Goal: Task Accomplishment & Management: Use online tool/utility

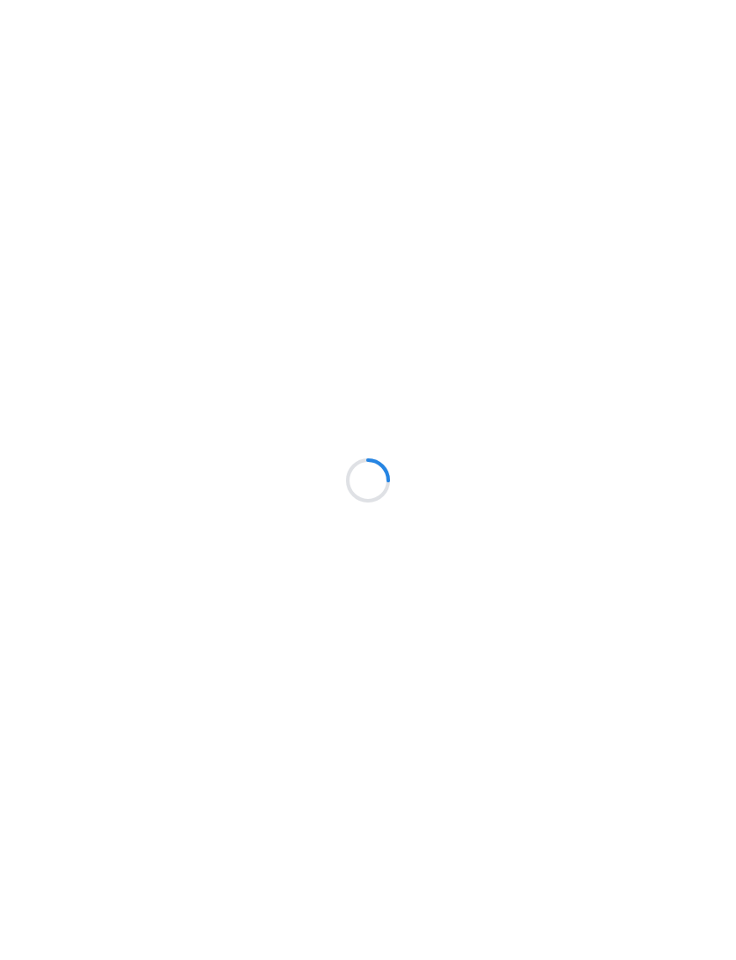
click at [63, 0] on html at bounding box center [368, 0] width 736 height 0
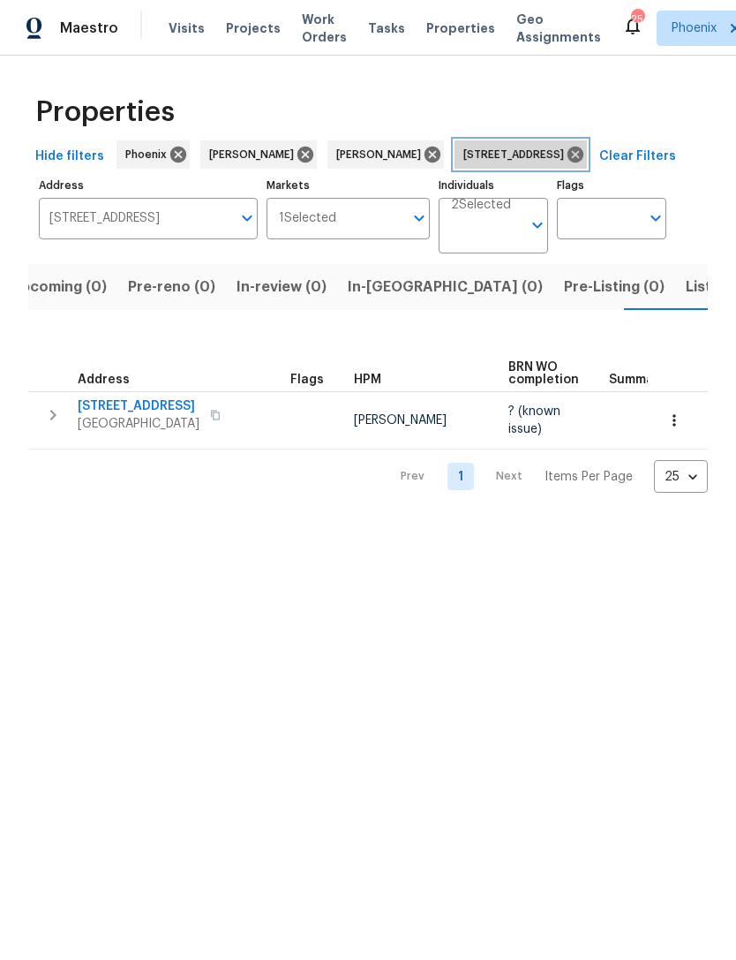
click at [584, 162] on icon at bounding box center [576, 155] width 16 height 16
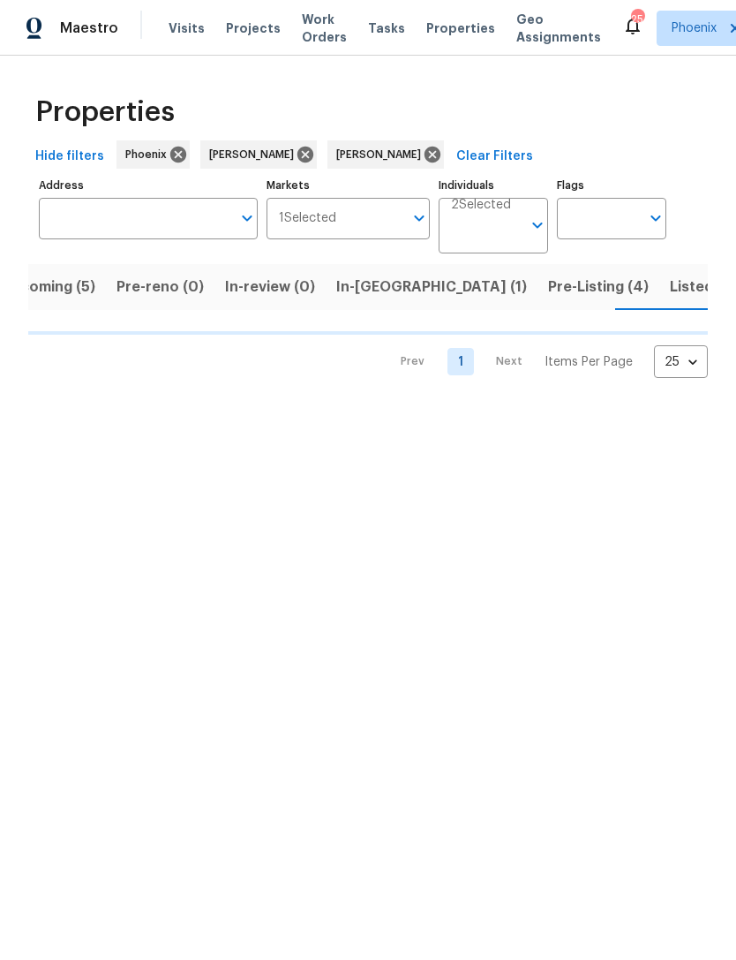
scroll to position [0, 38]
click at [161, 239] on input "Address" at bounding box center [135, 218] width 192 height 41
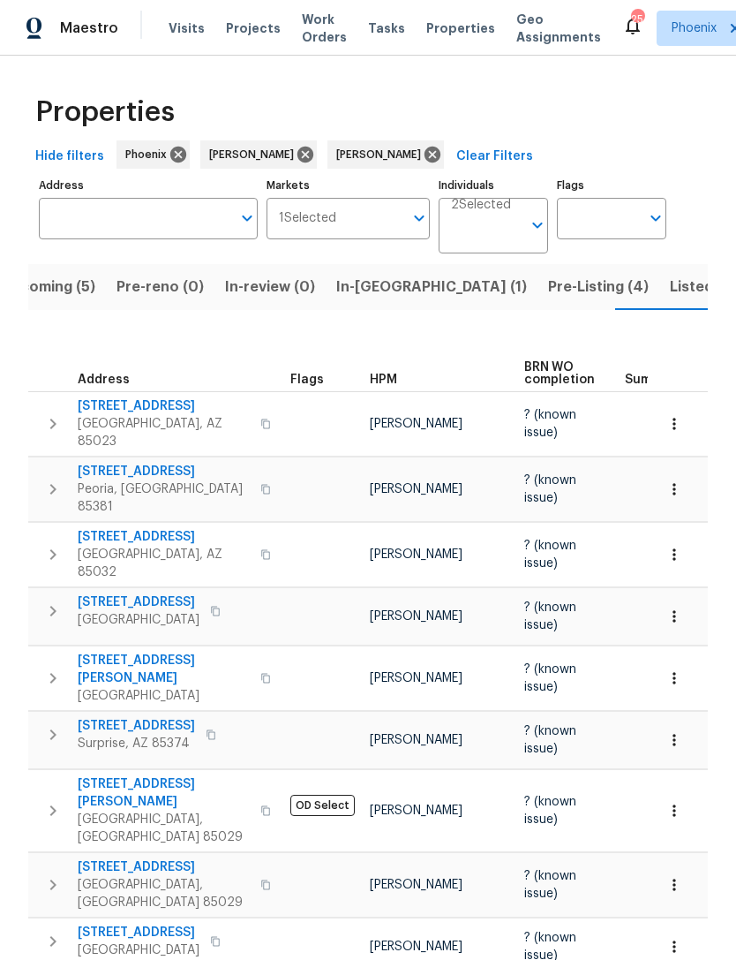
click at [113, 239] on input "text" at bounding box center [135, 218] width 192 height 41
click at [89, 239] on input "Address" at bounding box center [135, 218] width 192 height 41
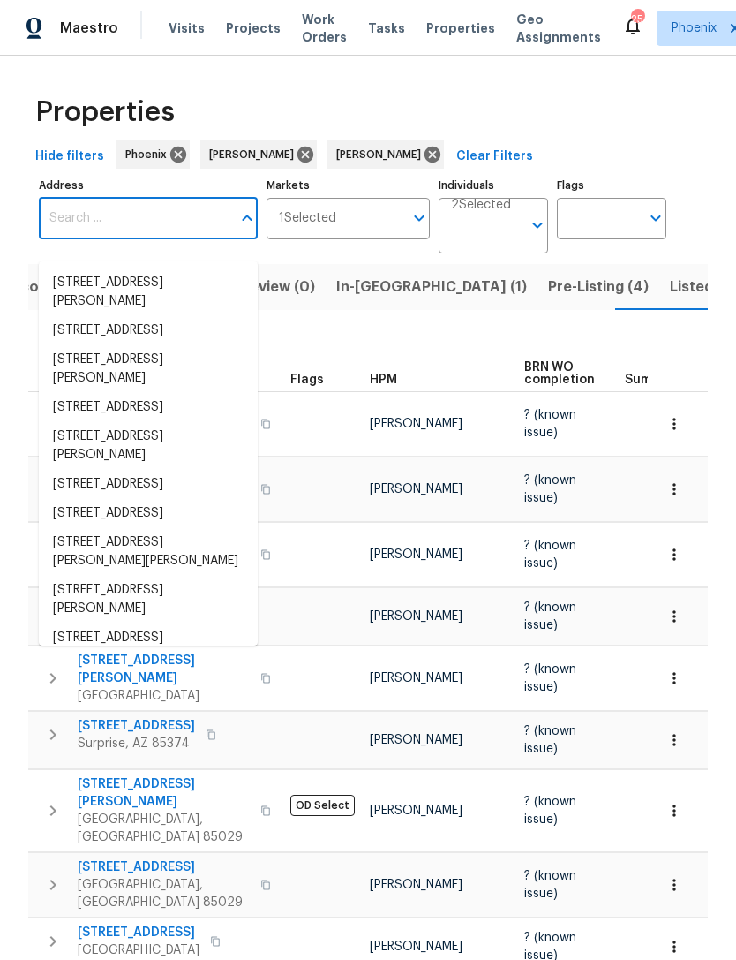
click at [88, 239] on input "Address" at bounding box center [135, 218] width 192 height 41
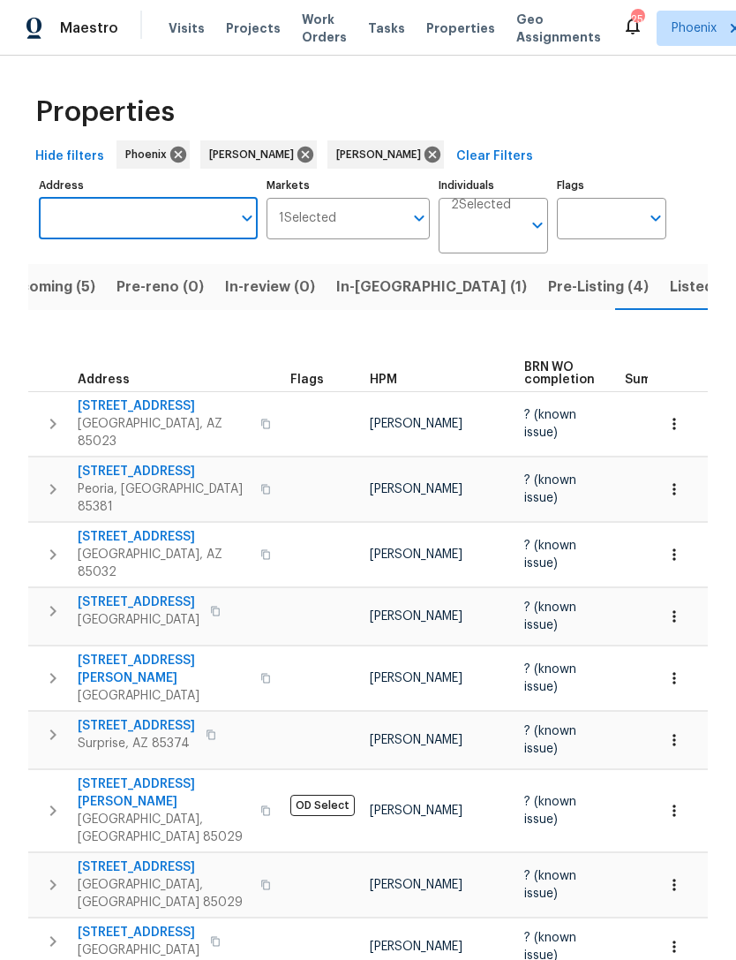
paste input "[STREET_ADDRESS]"
type input "[STREET_ADDRESS]"
click at [162, 286] on li "13049 W Redbird Rd Peoria AZ 85383" at bounding box center [148, 282] width 219 height 29
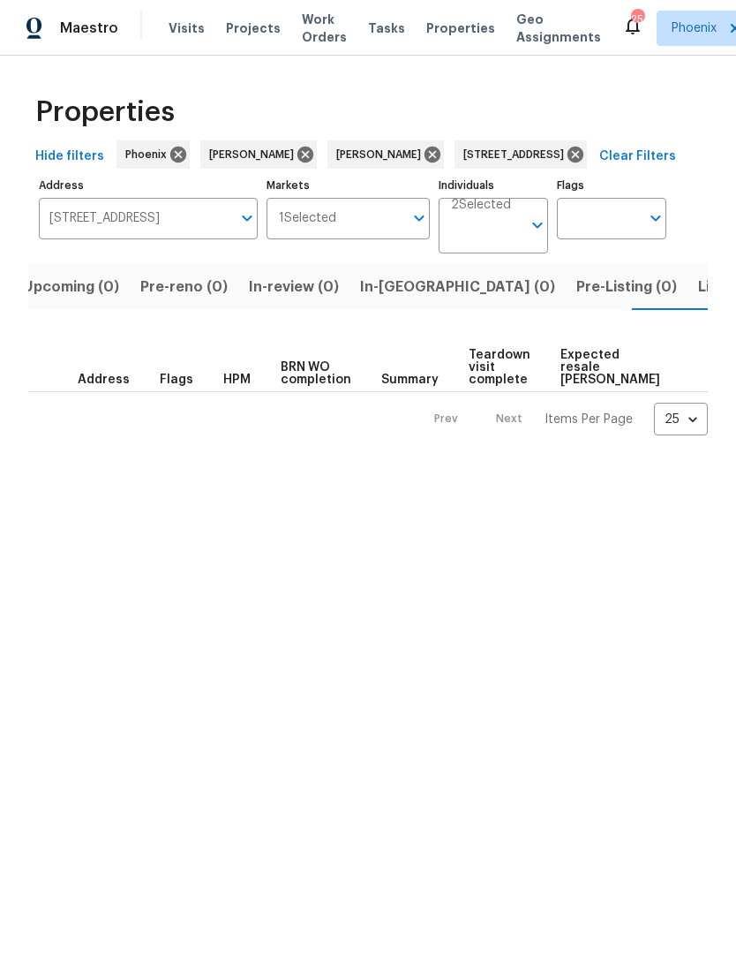
scroll to position [0, 28]
click at [686, 299] on span "Listed (1)" at bounding box center [718, 287] width 64 height 25
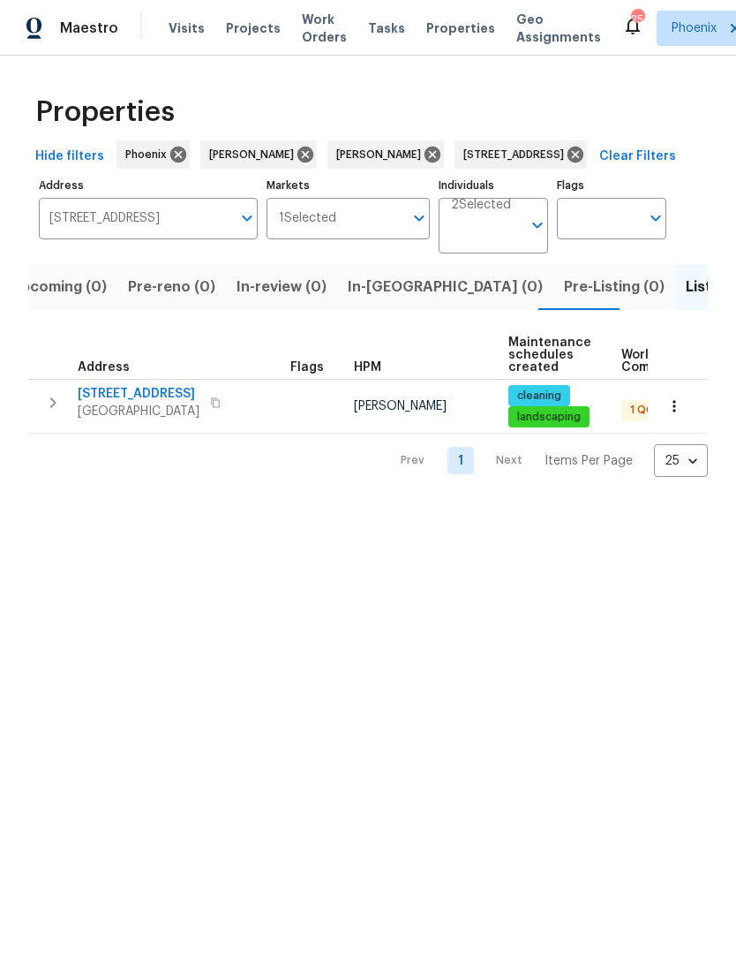
click at [60, 413] on icon "button" at bounding box center [52, 402] width 21 height 21
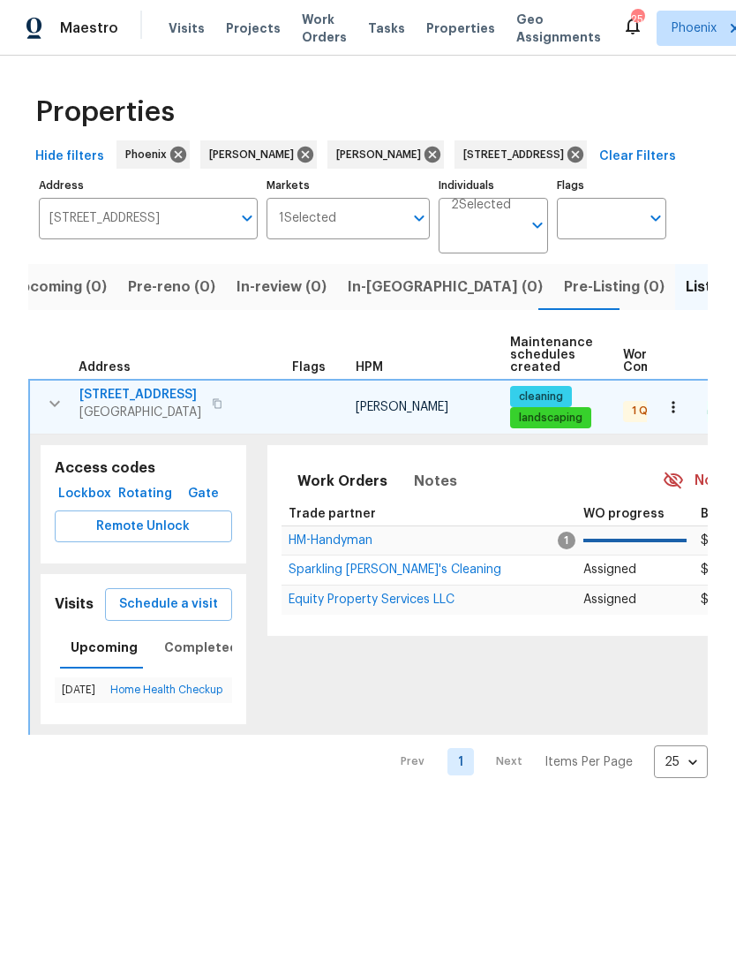
click at [358, 547] on span "HM-Handyman" at bounding box center [331, 540] width 84 height 12
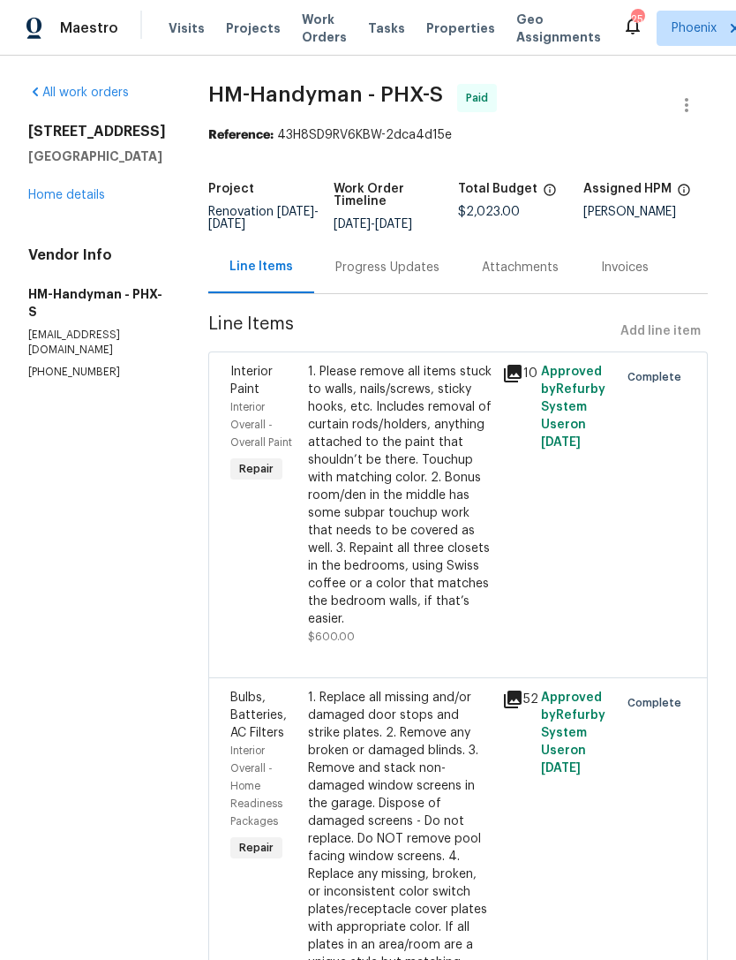
click at [93, 201] on link "Home details" at bounding box center [66, 195] width 77 height 12
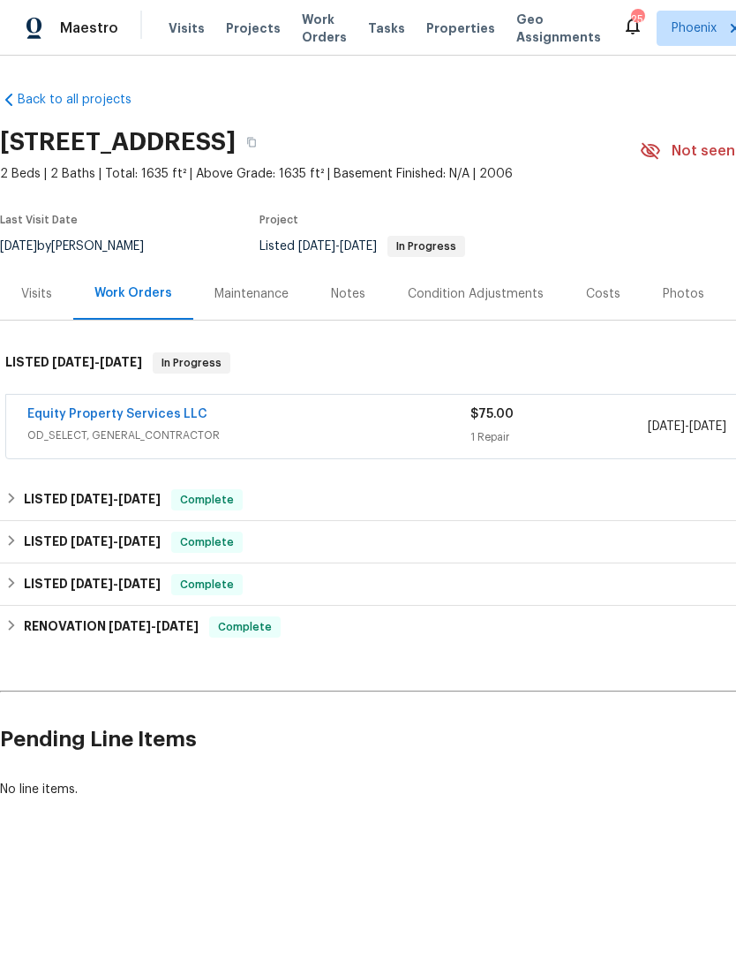
click at [174, 420] on link "Equity Property Services LLC" at bounding box center [117, 414] width 180 height 12
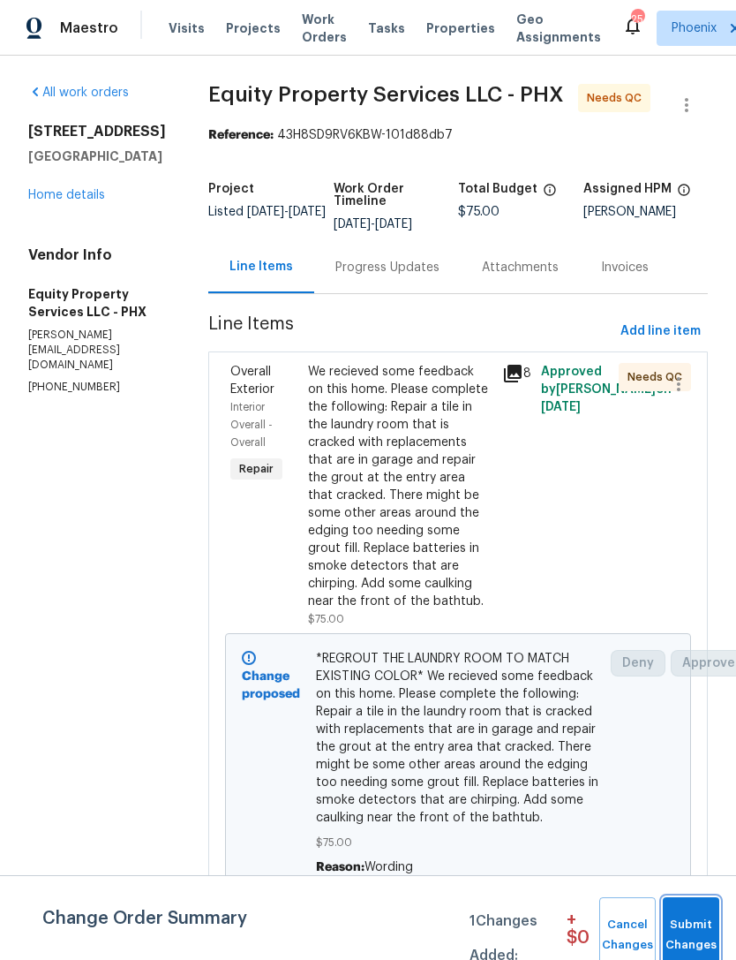
click at [683, 944] on span "Submit Changes" at bounding box center [691, 935] width 39 height 41
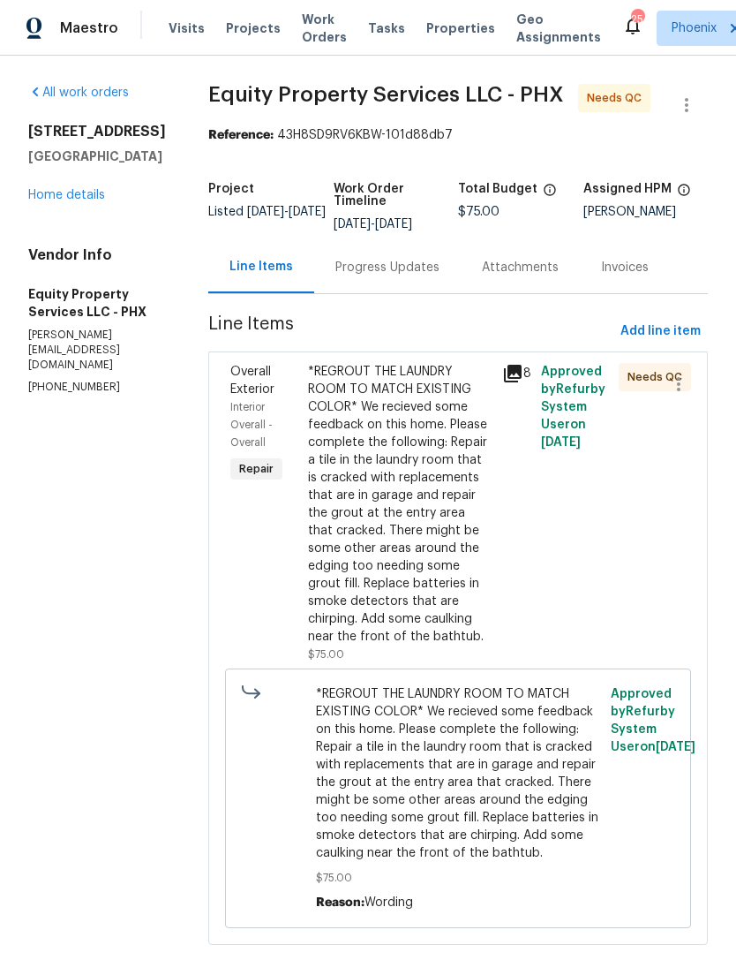
click at [369, 276] on div "Progress Updates" at bounding box center [388, 268] width 104 height 18
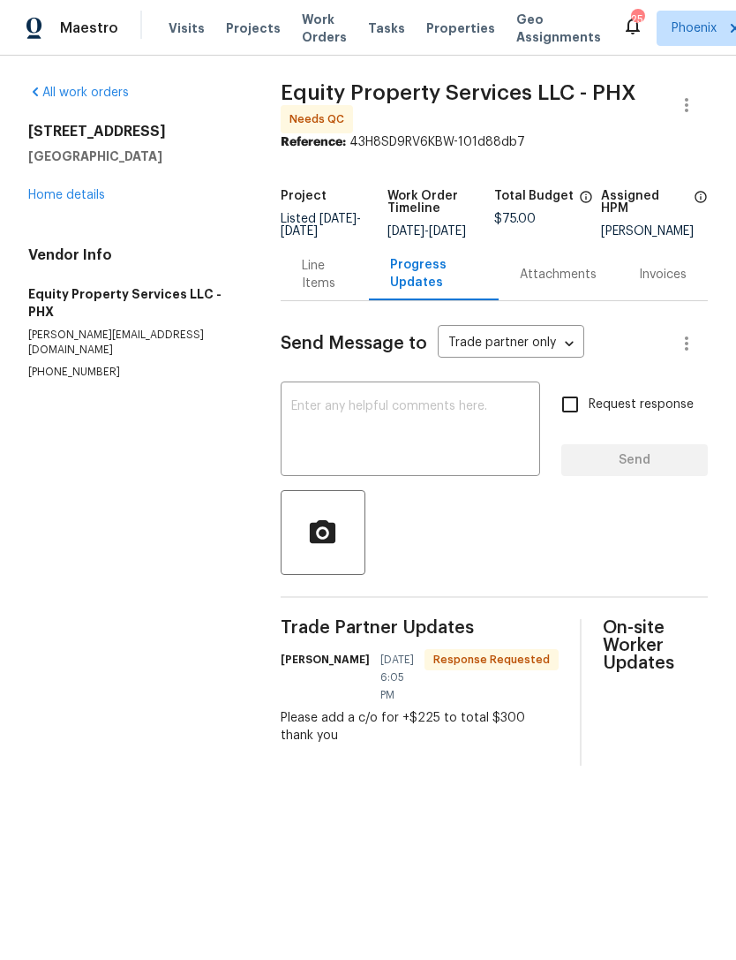
click at [359, 455] on textarea at bounding box center [410, 431] width 238 height 62
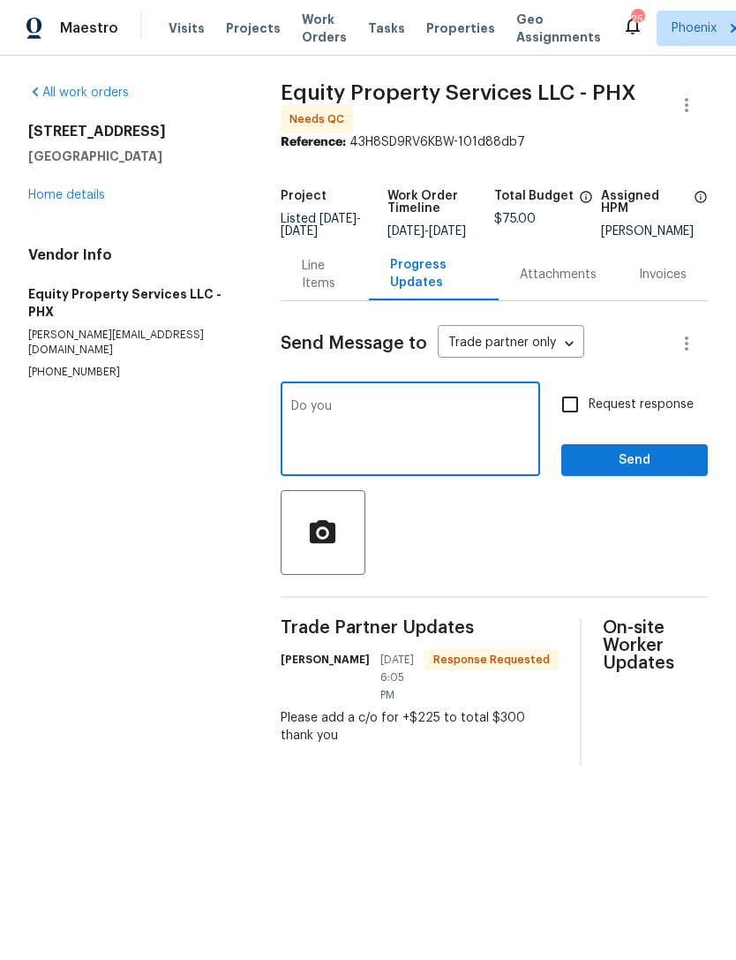
type textarea "Do you"
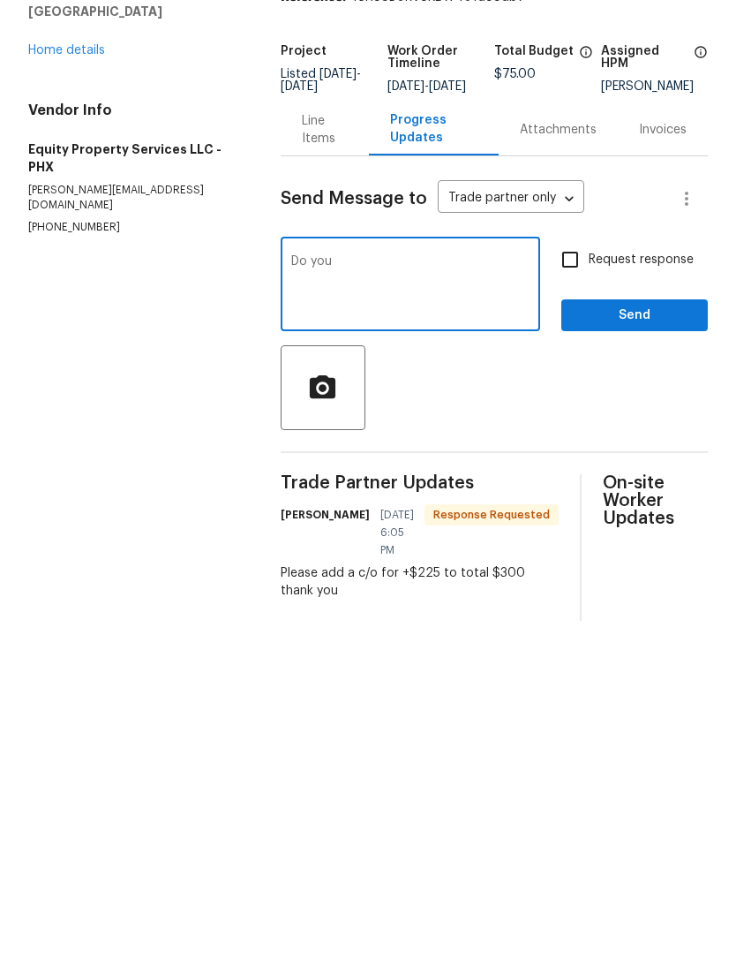
click at [302, 257] on div "Line Items" at bounding box center [325, 274] width 47 height 35
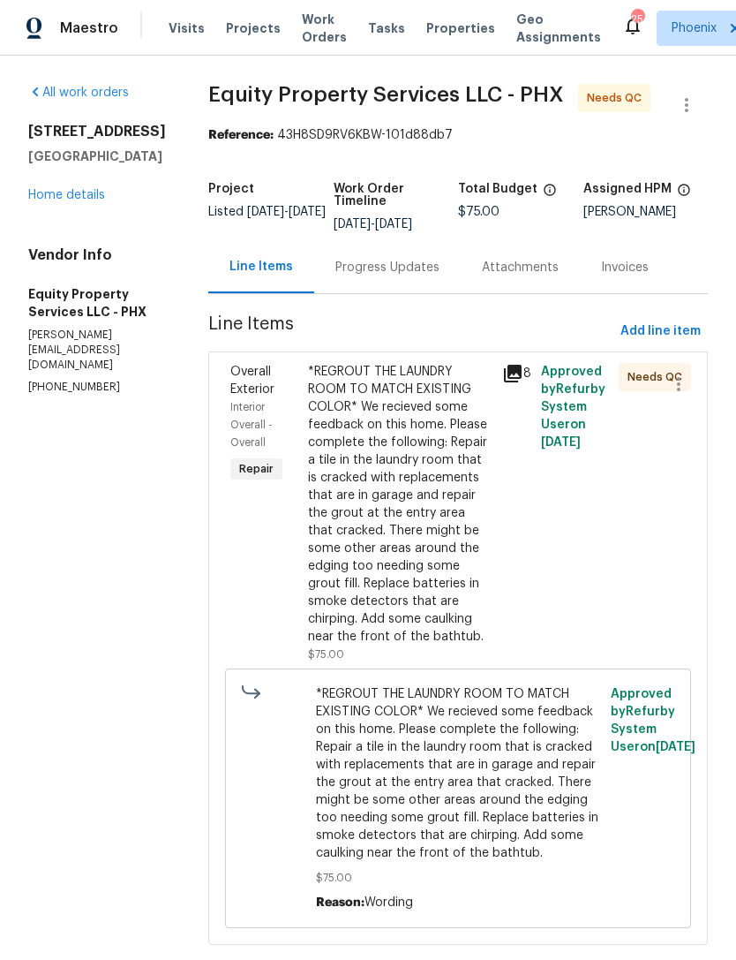
click at [504, 382] on icon at bounding box center [513, 374] width 18 height 18
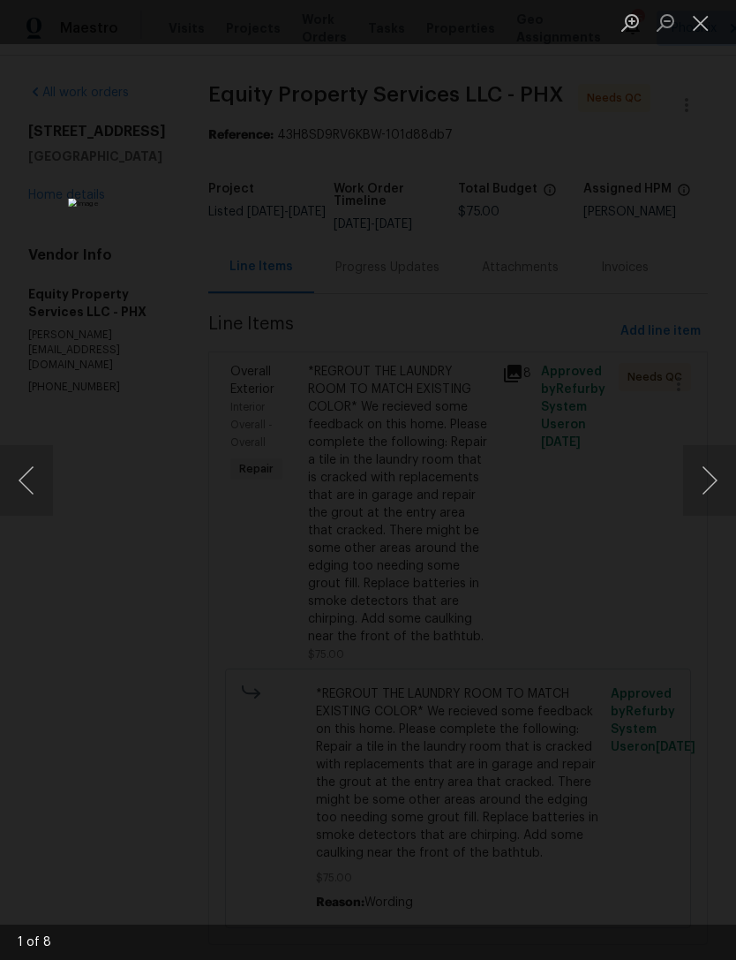
click at [39, 484] on button "Previous image" at bounding box center [26, 480] width 53 height 71
click at [27, 471] on button "Previous image" at bounding box center [26, 480] width 53 height 71
click at [32, 470] on button "Previous image" at bounding box center [26, 480] width 53 height 71
click at [29, 471] on button "Previous image" at bounding box center [26, 480] width 53 height 71
click at [33, 474] on button "Previous image" at bounding box center [26, 480] width 53 height 71
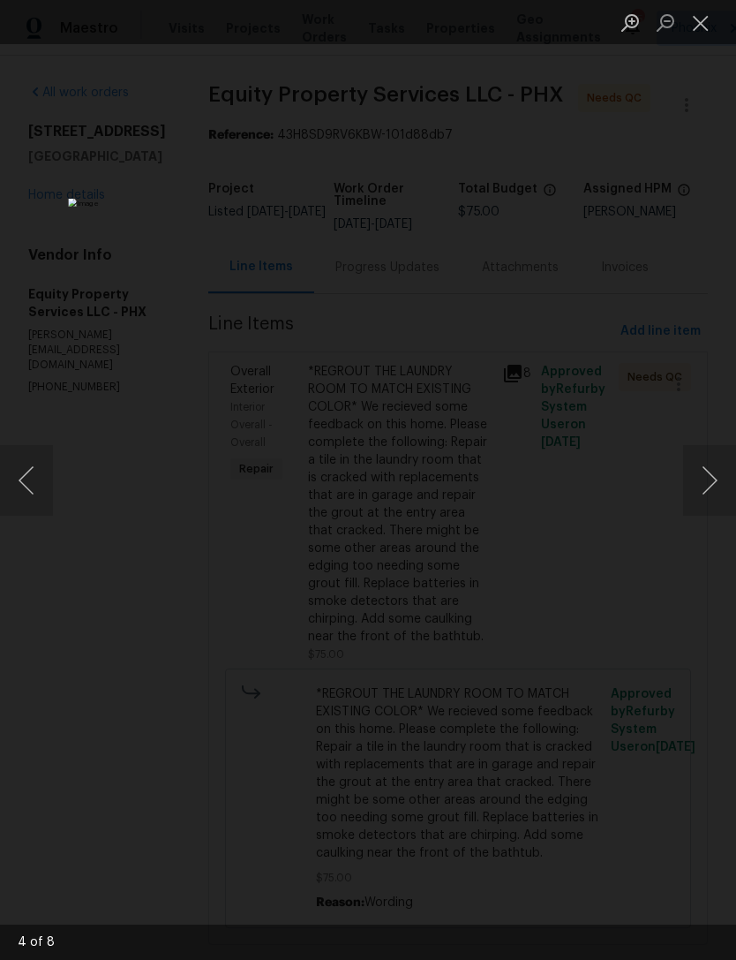
click at [36, 479] on button "Previous image" at bounding box center [26, 480] width 53 height 71
click at [28, 471] on button "Previous image" at bounding box center [26, 480] width 53 height 71
click at [26, 479] on button "Previous image" at bounding box center [26, 480] width 53 height 71
click at [22, 471] on button "Previous image" at bounding box center [26, 480] width 53 height 71
click at [19, 469] on button "Previous image" at bounding box center [26, 480] width 53 height 71
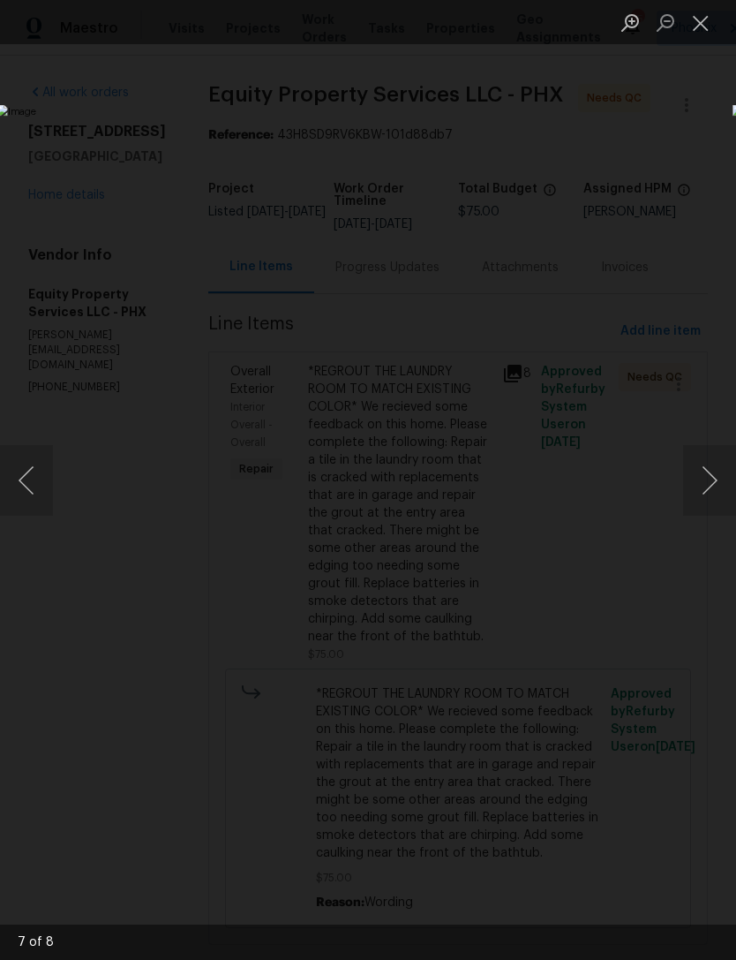
click at [715, 28] on button "Close lightbox" at bounding box center [700, 22] width 35 height 31
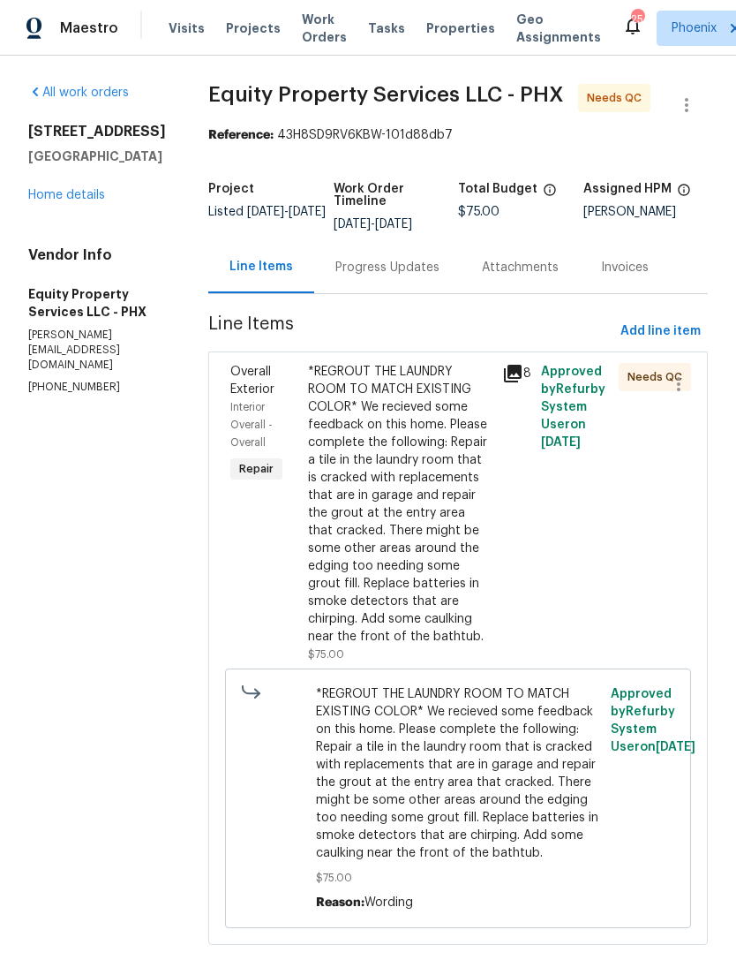
scroll to position [36, 0]
click at [420, 554] on div "*REGROUT THE LAUNDRY ROOM TO MATCH EXISTING COLOR* We recieved some feedback on…" at bounding box center [400, 504] width 184 height 283
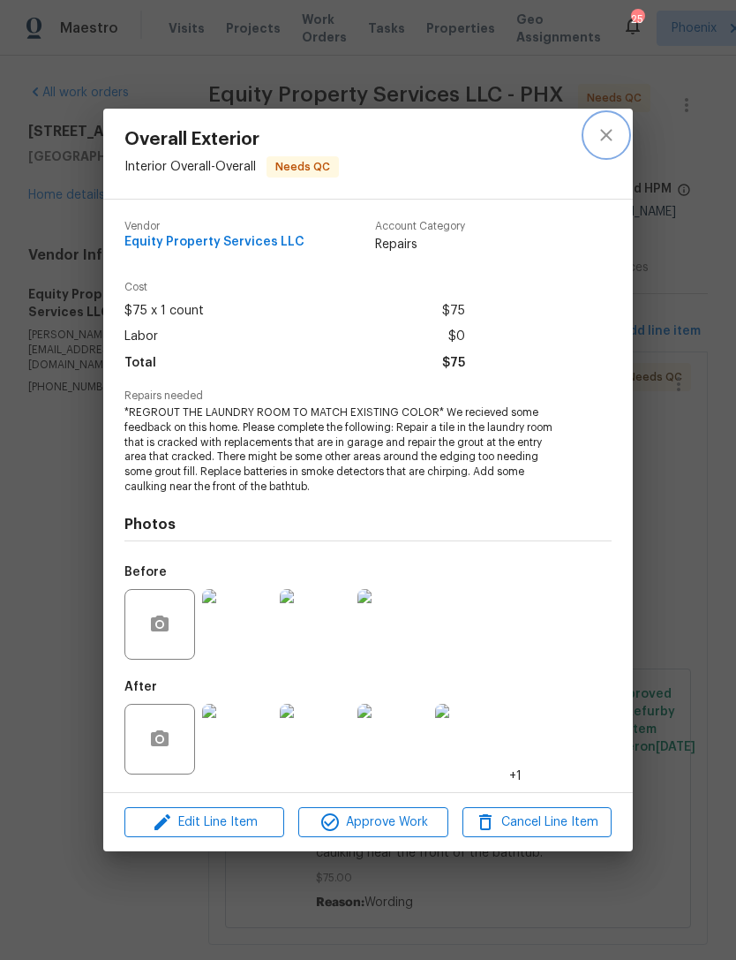
click at [614, 139] on icon "close" at bounding box center [606, 134] width 21 height 21
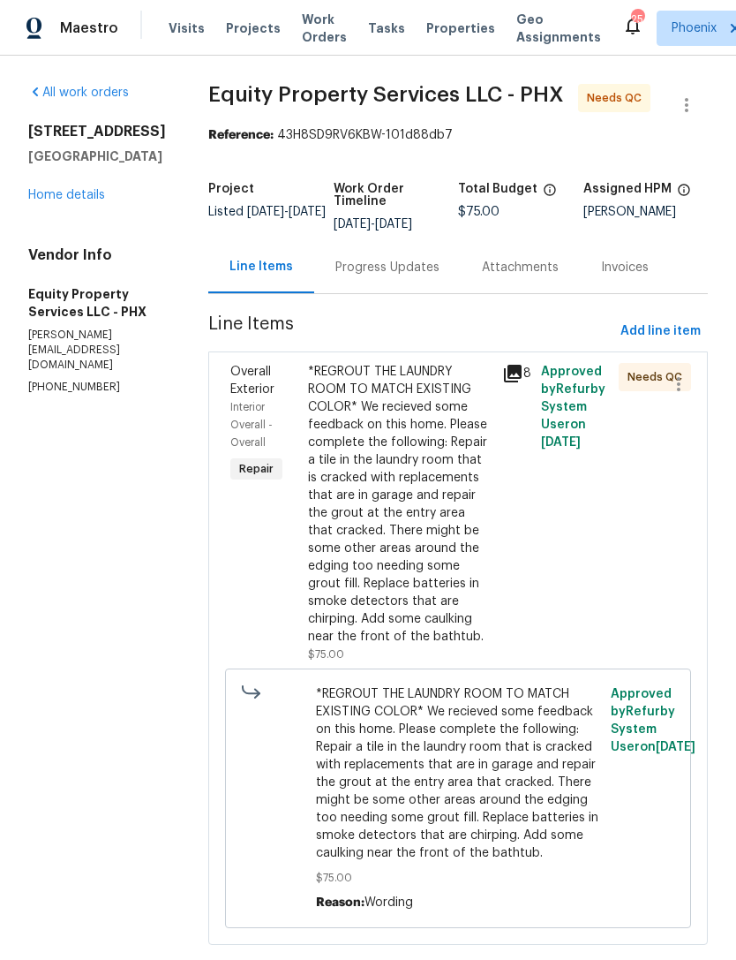
click at [374, 259] on div "Progress Updates" at bounding box center [388, 268] width 104 height 18
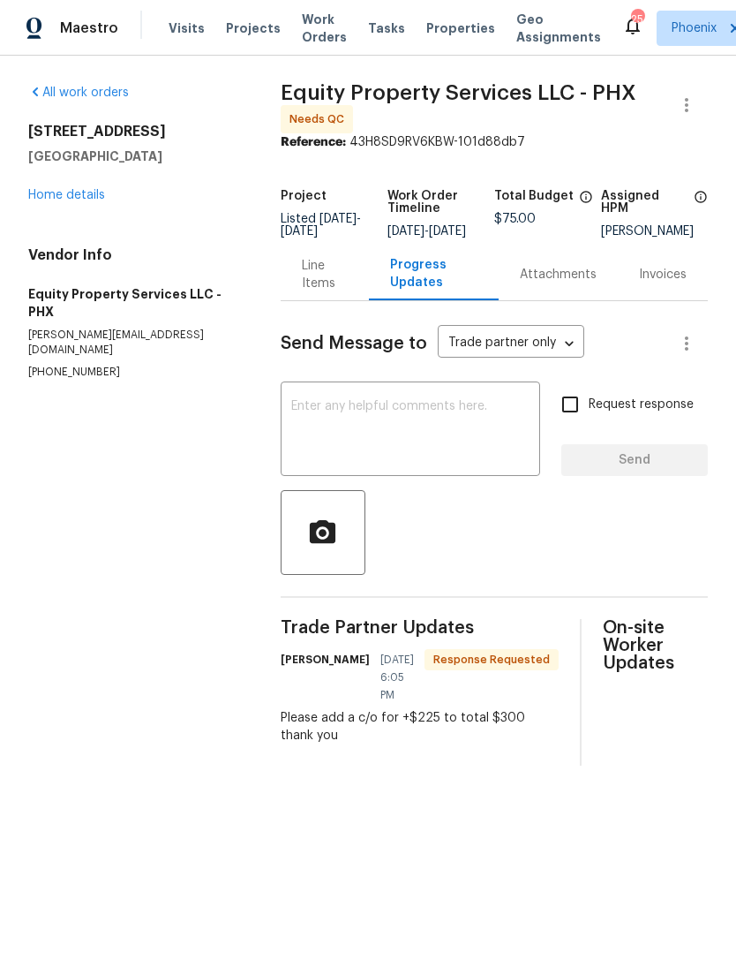
click at [379, 674] on div "Trade Partner Updates [PERSON_NAME] [DATE] 6:05 PM Response Requested Please ad…" at bounding box center [420, 692] width 278 height 147
click at [360, 735] on div "Please add a c/o for +$225 to total $300 thank you" at bounding box center [420, 726] width 278 height 35
click at [277, 793] on div "All work orders [STREET_ADDRESS] Home details Vendor Info Equity Property Servi…" at bounding box center [368, 425] width 736 height 738
click at [269, 794] on div "All work orders [STREET_ADDRESS] Home details Vendor Info Equity Property Servi…" at bounding box center [368, 425] width 736 height 738
copy div "Please add a c/o for +$225 to total $300"
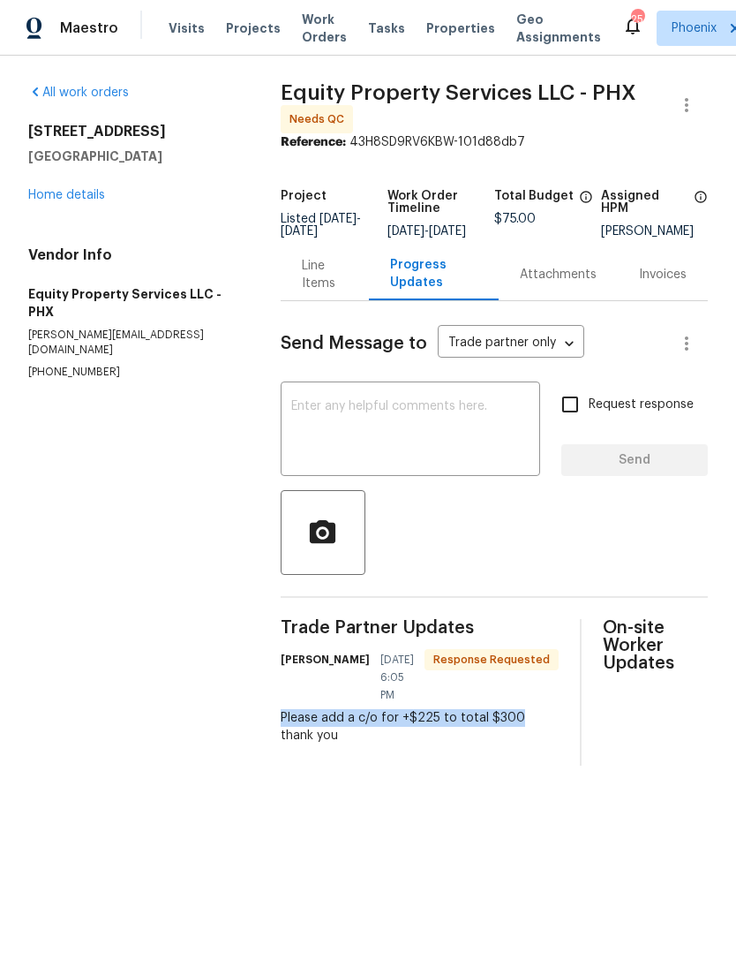
click at [310, 292] on div "Line Items" at bounding box center [325, 274] width 47 height 35
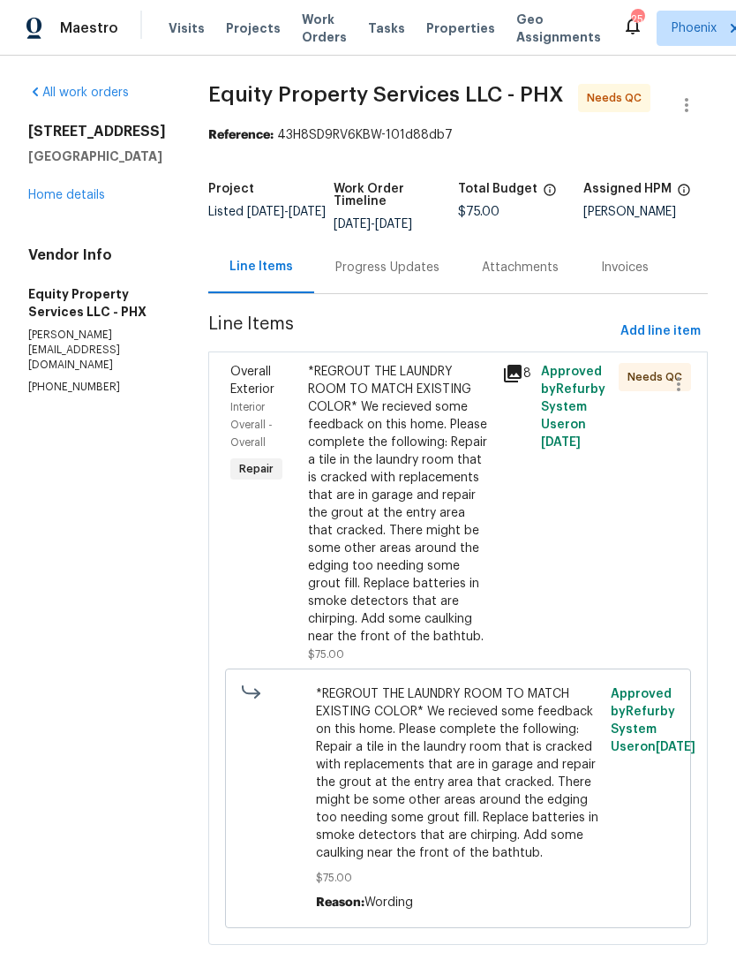
click at [92, 201] on link "Home details" at bounding box center [66, 195] width 77 height 12
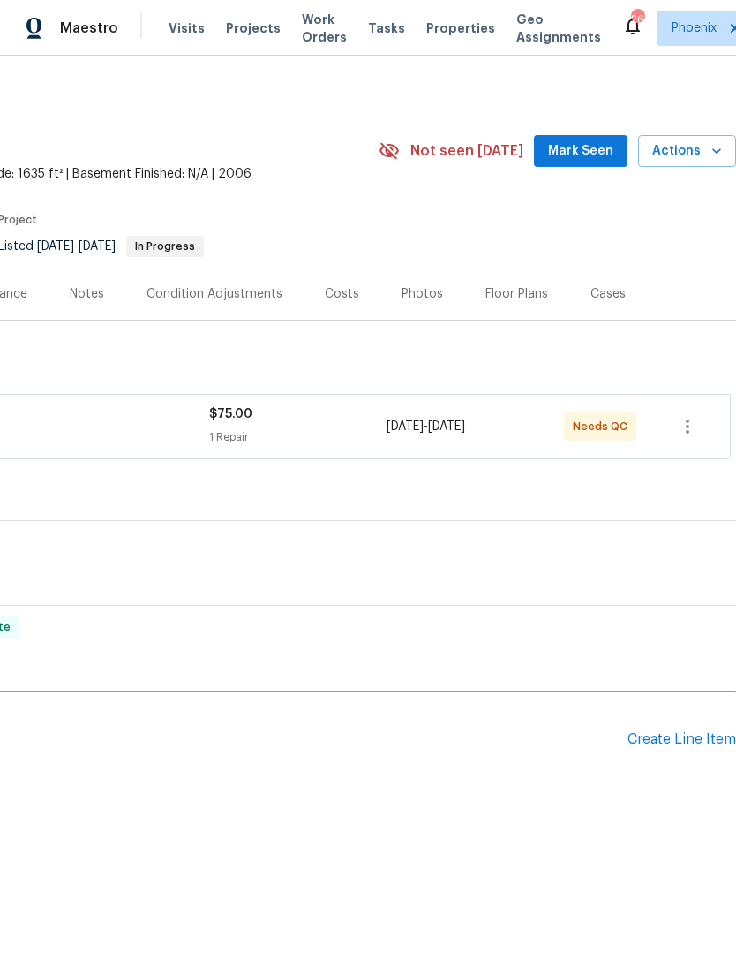
scroll to position [0, 261]
click at [702, 162] on span "Actions" at bounding box center [687, 151] width 70 height 22
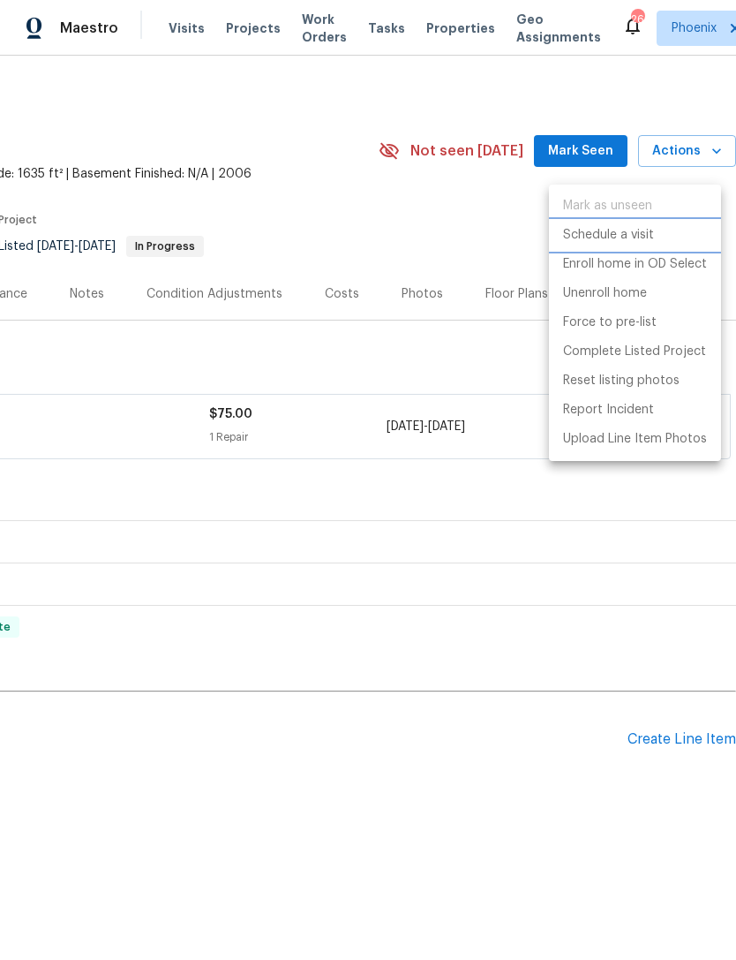
click at [631, 237] on p "Schedule a visit" at bounding box center [608, 235] width 91 height 19
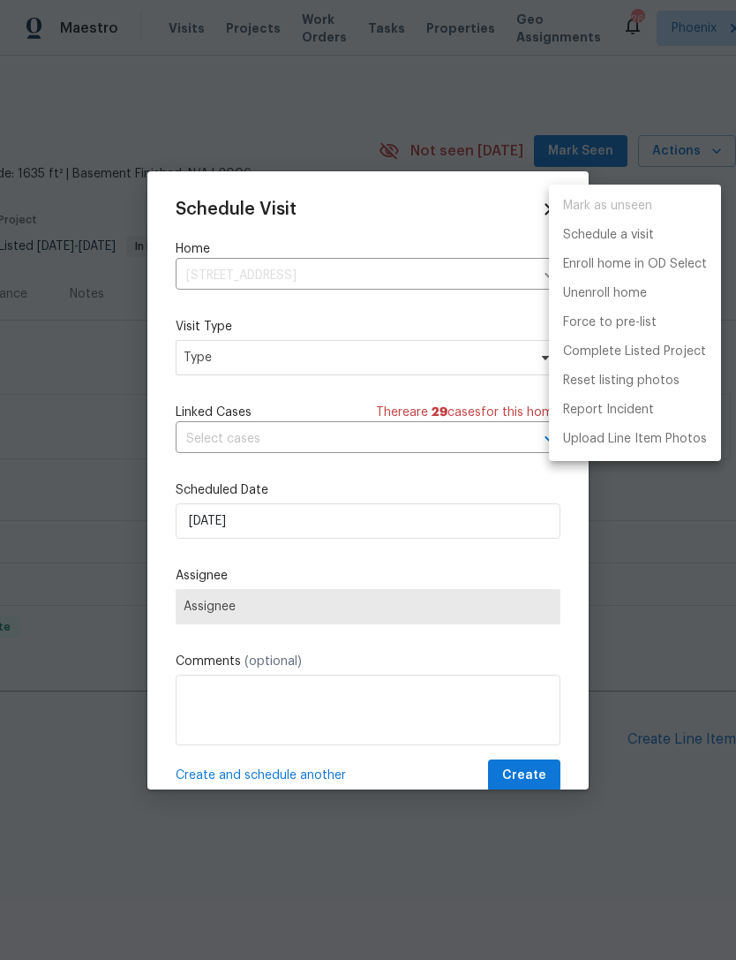
click at [255, 358] on div at bounding box center [368, 480] width 736 height 960
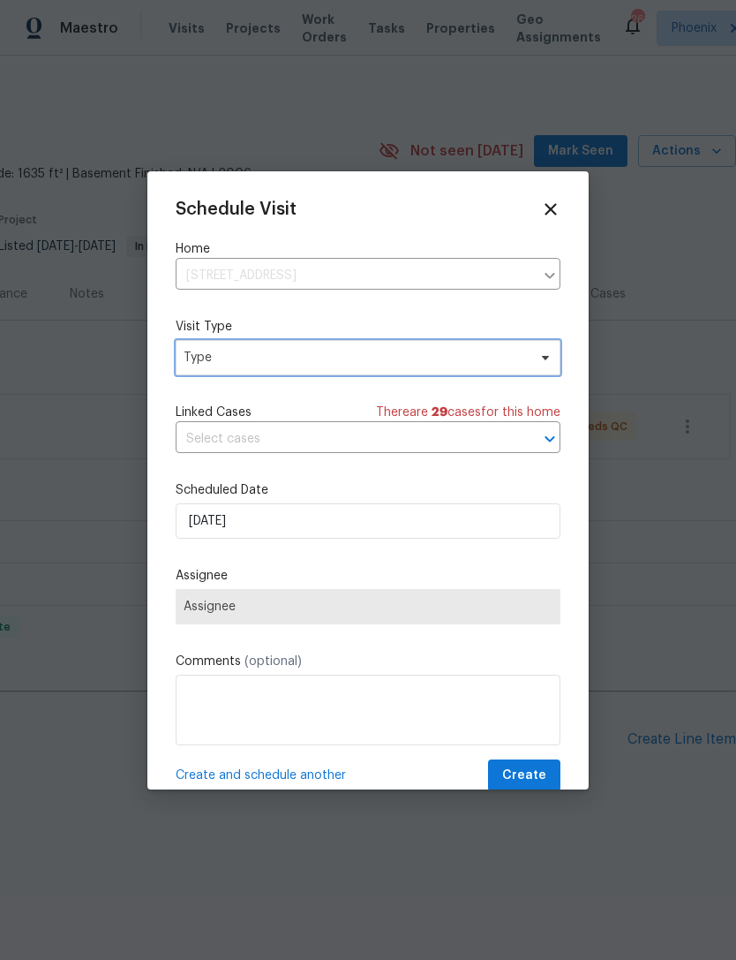
click at [253, 373] on span "Type" at bounding box center [368, 357] width 385 height 35
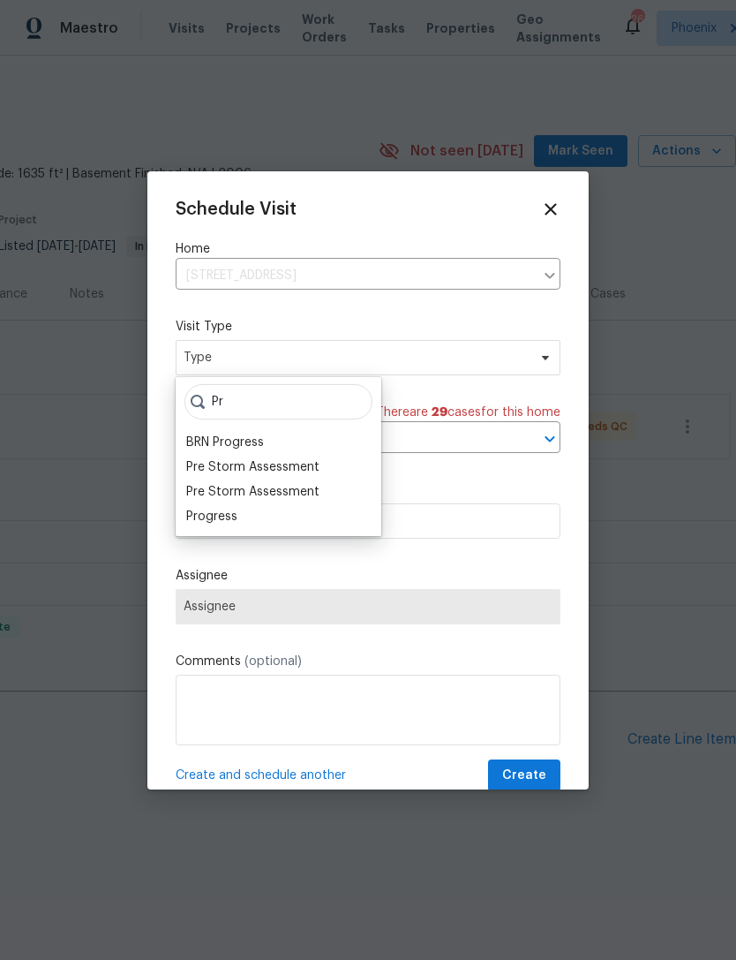
type input "Pr"
click at [226, 521] on div "Progress" at bounding box center [211, 517] width 51 height 18
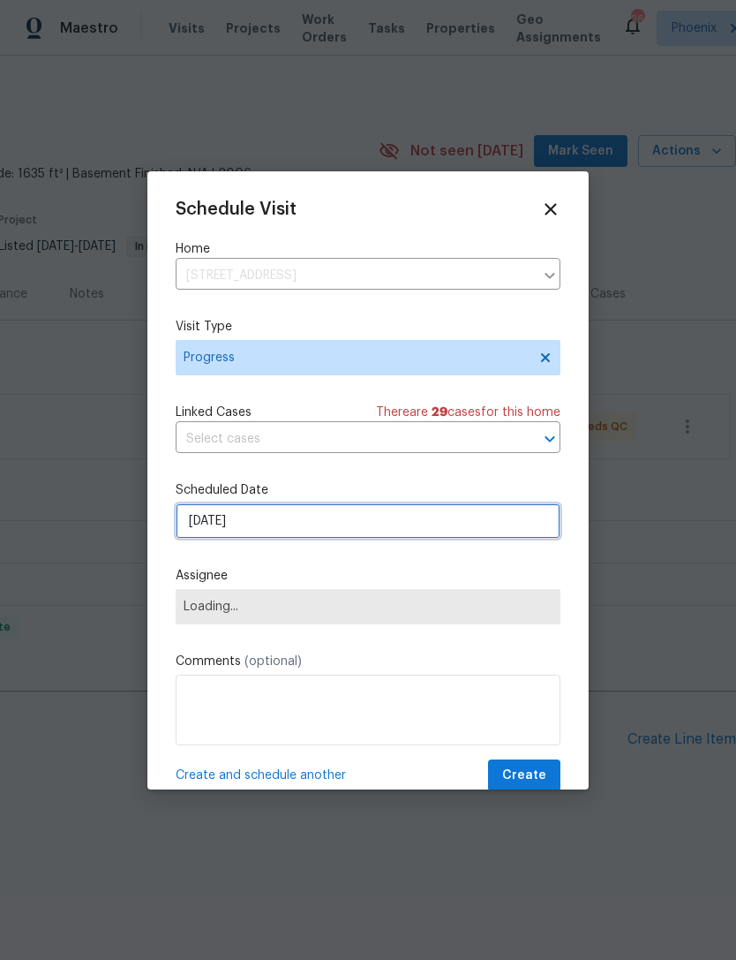
click at [274, 533] on input "[DATE]" at bounding box center [368, 520] width 385 height 35
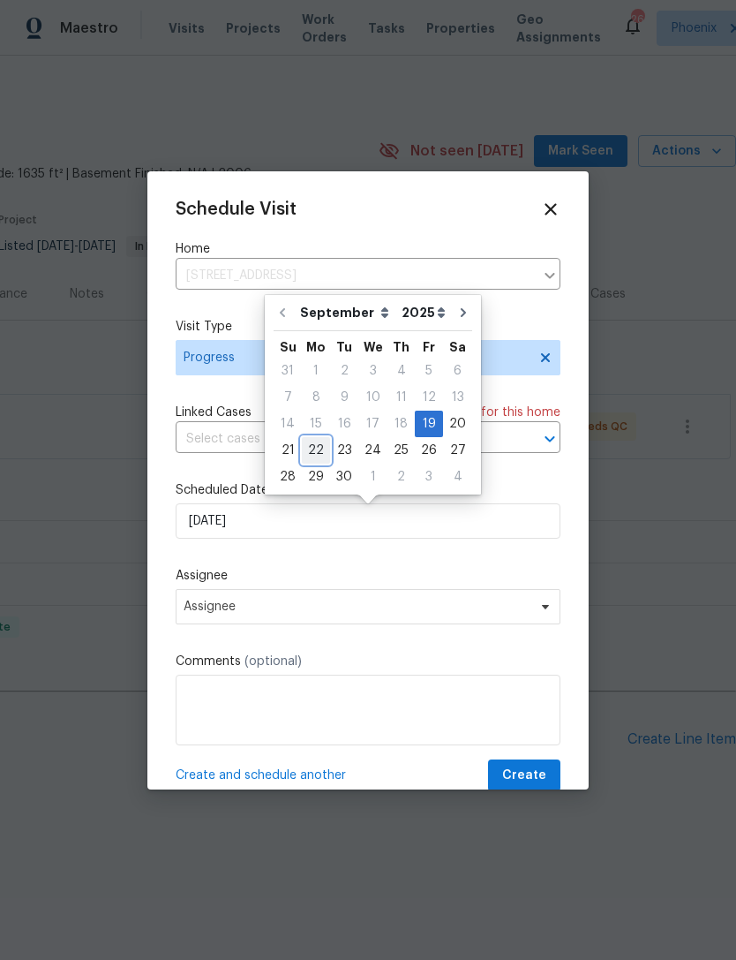
click at [316, 451] on div "22" at bounding box center [316, 450] width 28 height 25
type input "9/22/2025"
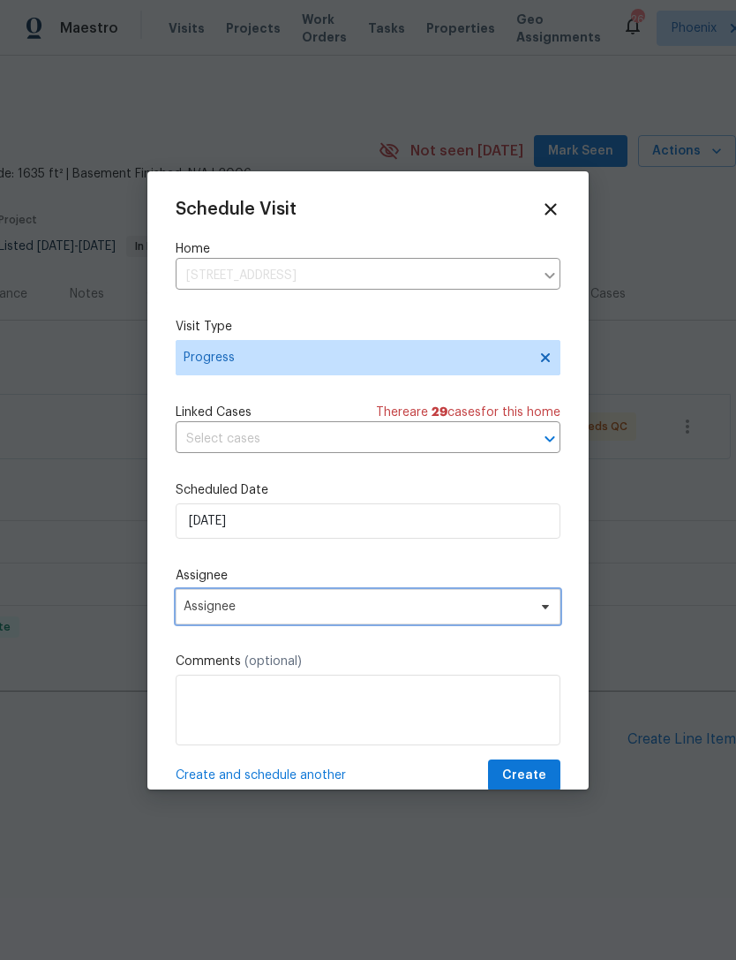
click at [290, 612] on span "Assignee" at bounding box center [357, 607] width 346 height 14
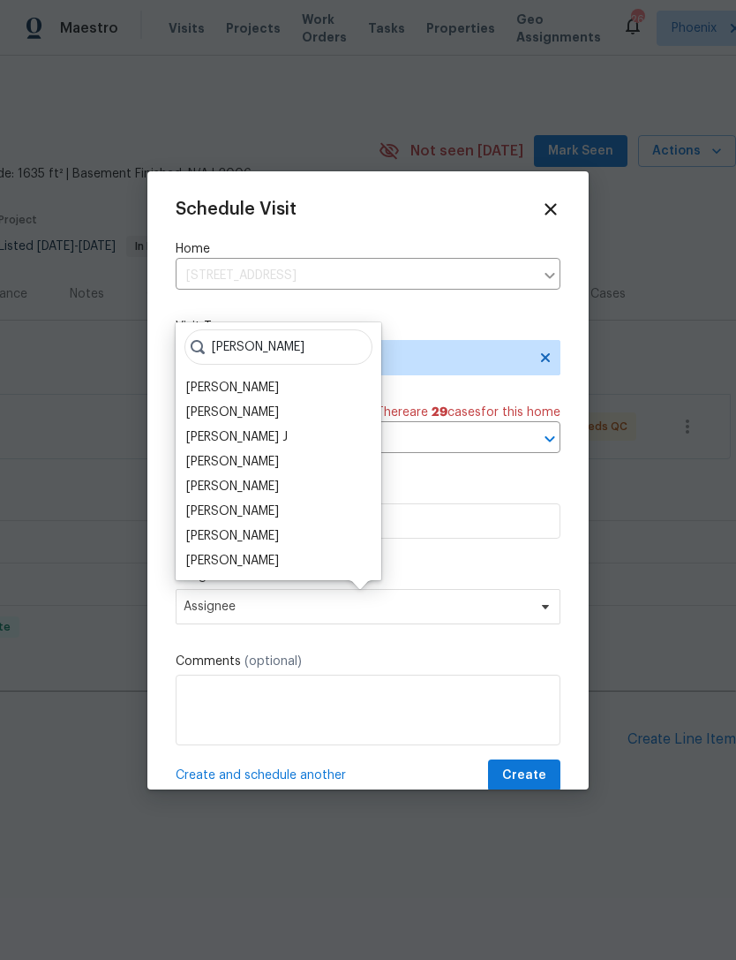
type input "Jere"
click at [241, 419] on div "[PERSON_NAME]" at bounding box center [232, 412] width 93 height 18
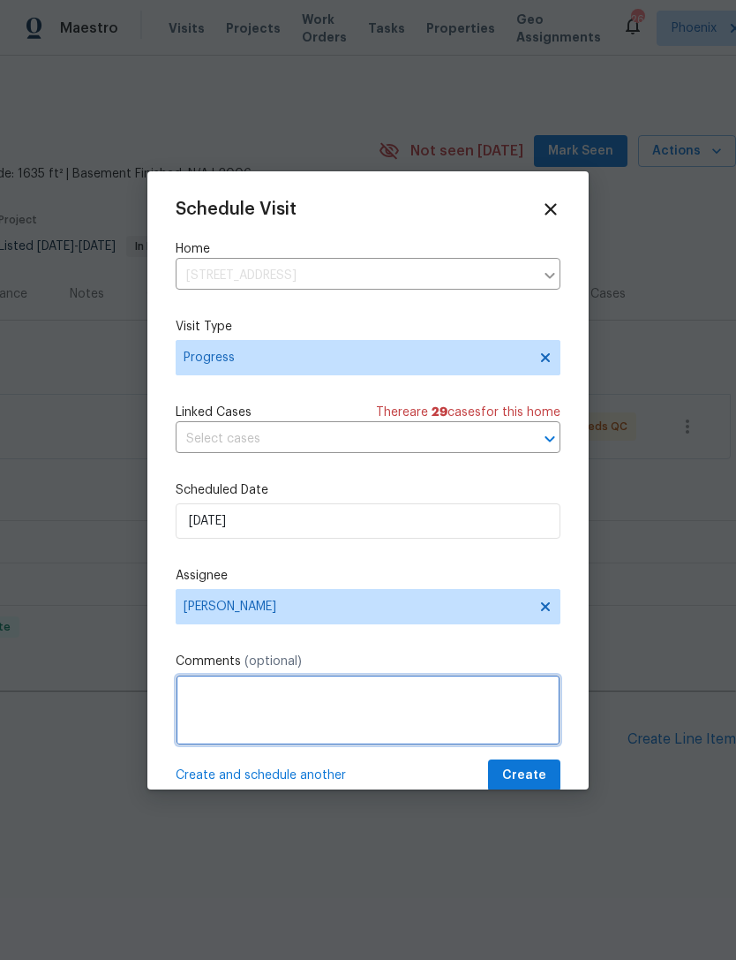
click at [275, 708] on textarea at bounding box center [368, 710] width 385 height 71
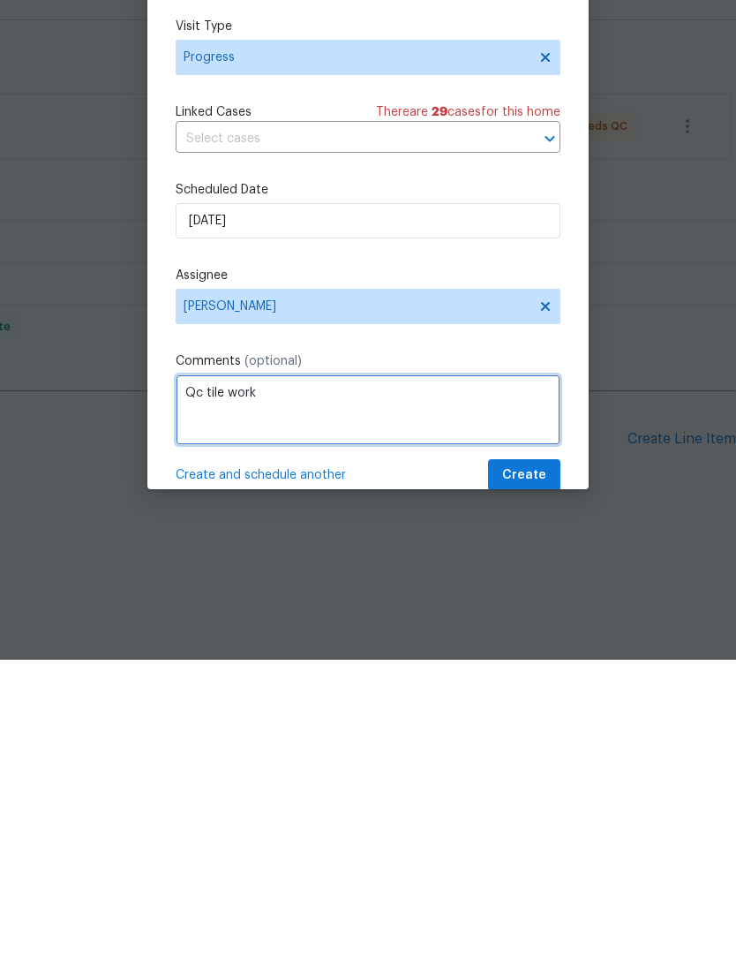
type textarea "Qc tile work"
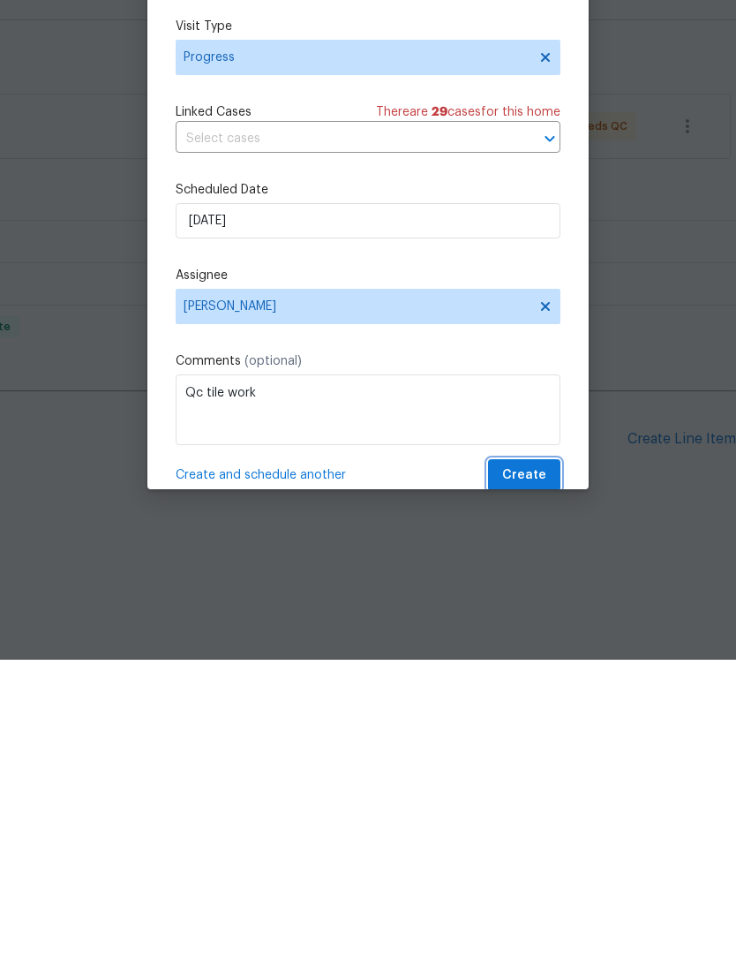
click at [531, 765] on span "Create" at bounding box center [524, 776] width 44 height 22
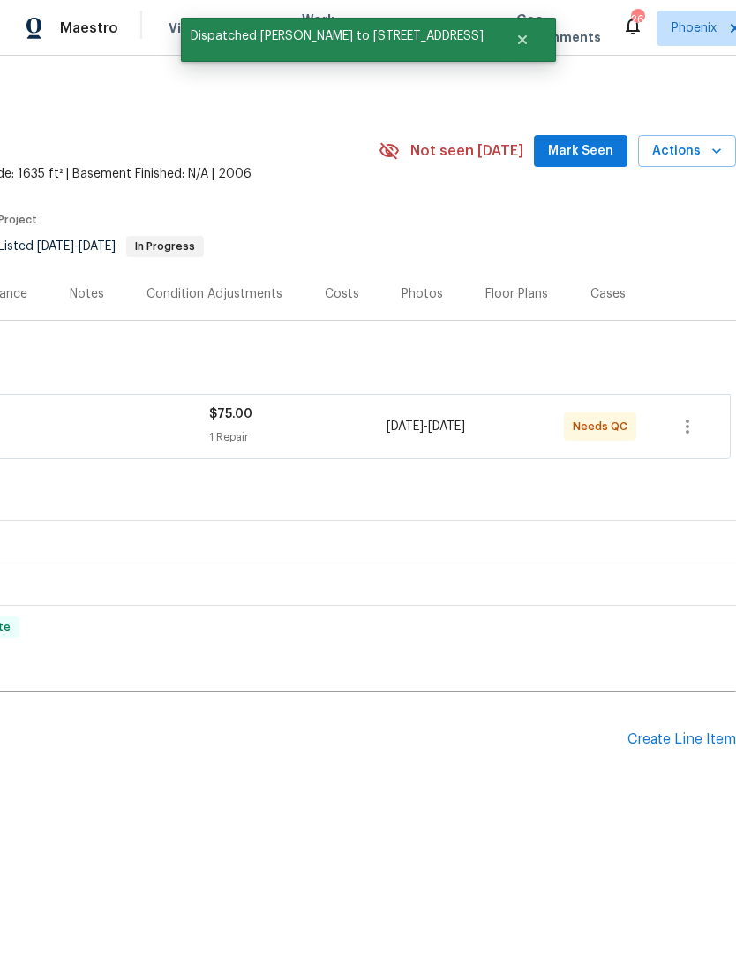
click at [590, 162] on span "Mark Seen" at bounding box center [580, 151] width 65 height 22
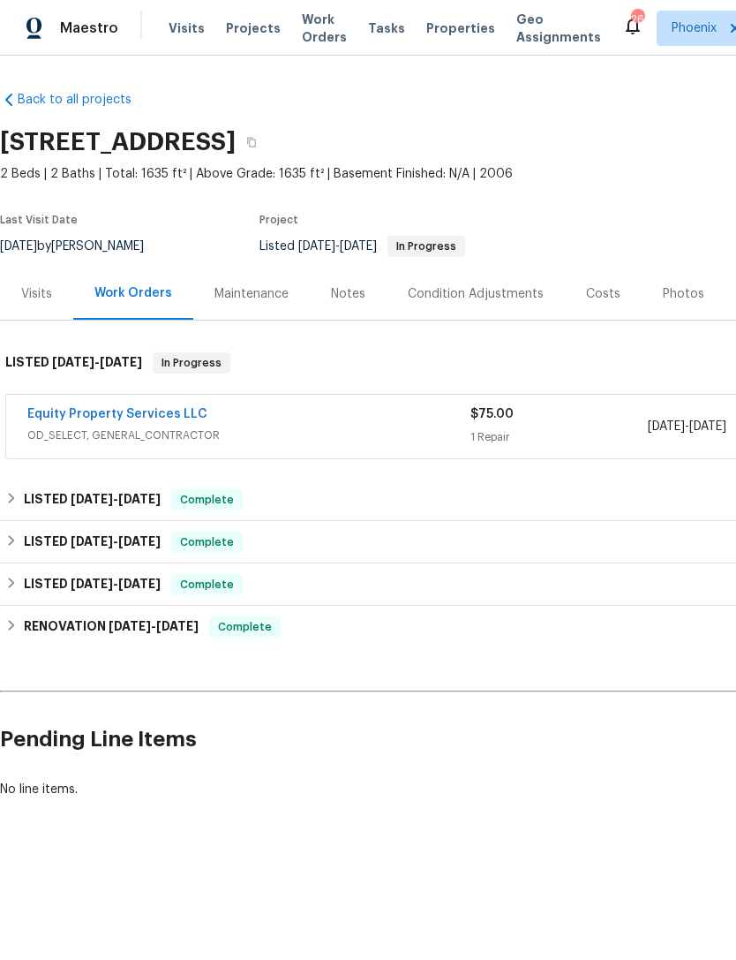
scroll to position [0, 0]
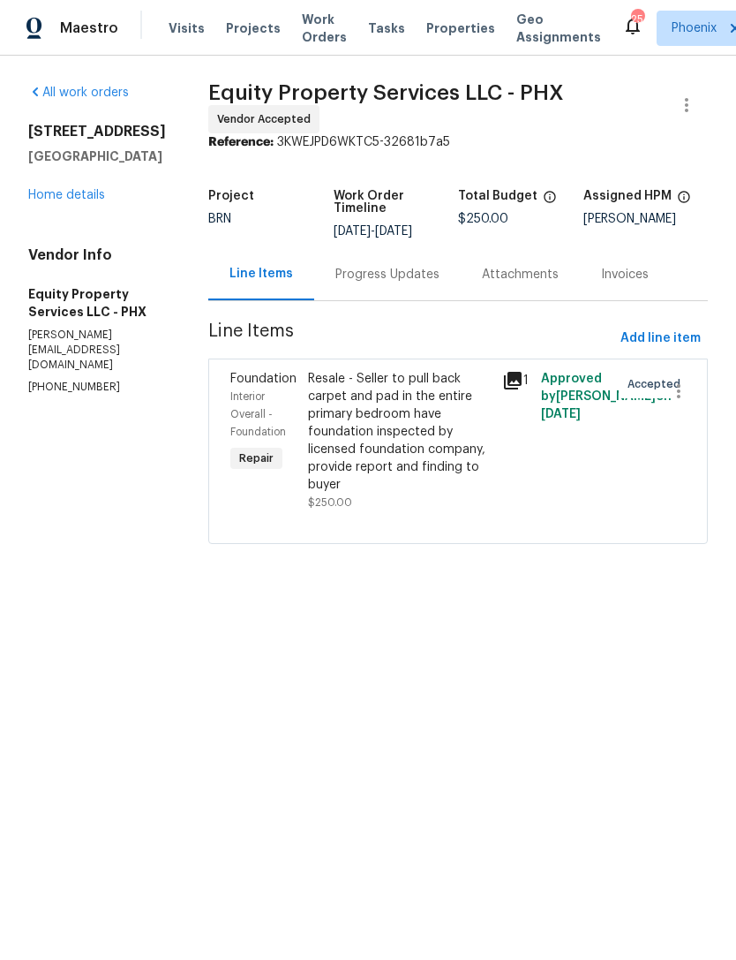
click at [374, 283] on div "Progress Updates" at bounding box center [387, 274] width 147 height 52
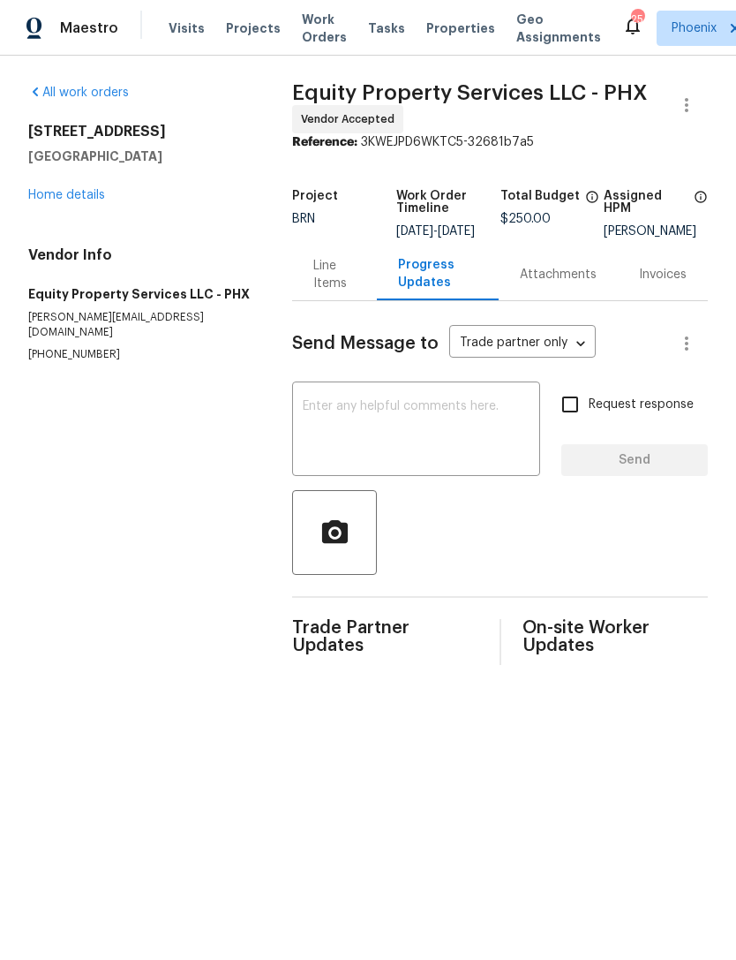
click at [55, 201] on link "Home details" at bounding box center [66, 195] width 77 height 12
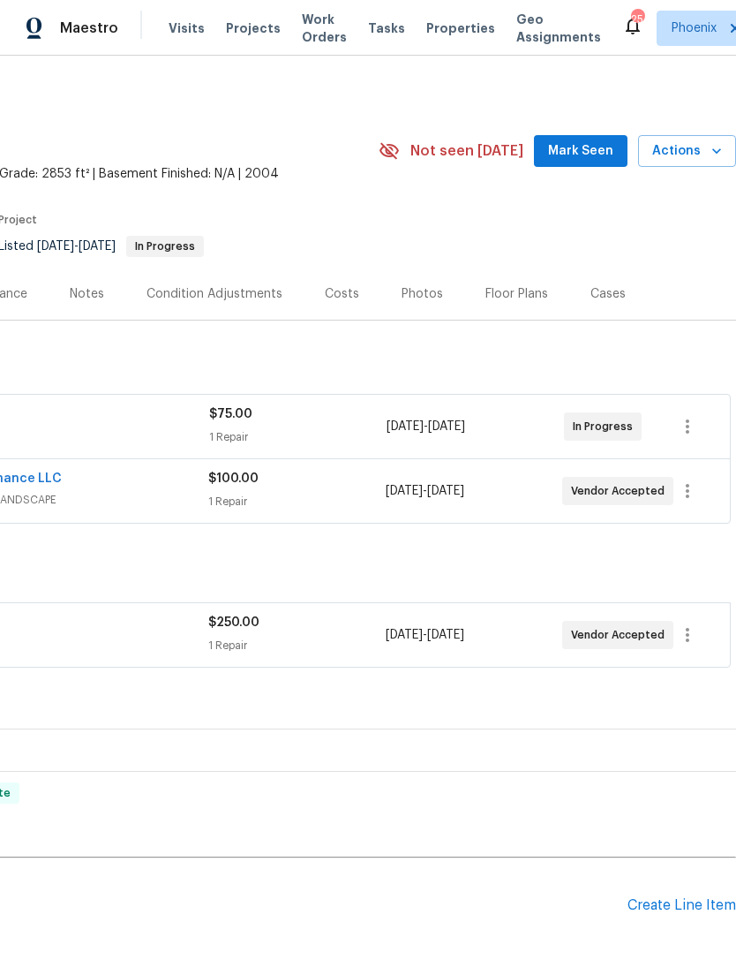
scroll to position [0, 261]
click at [696, 162] on span "Actions" at bounding box center [687, 151] width 70 height 22
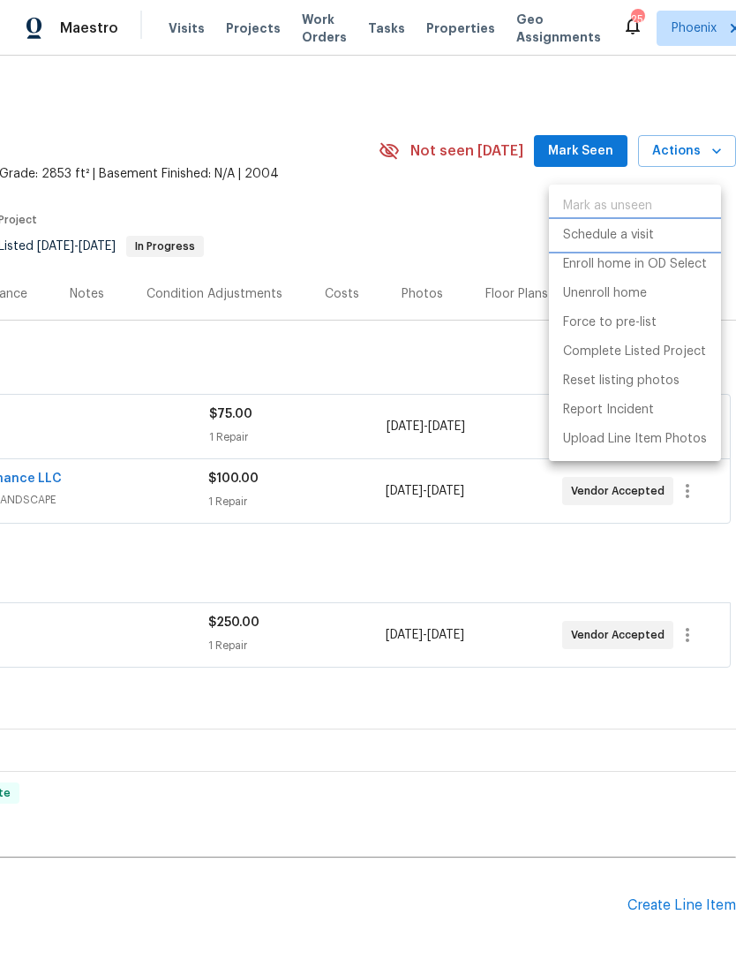
click at [620, 238] on p "Schedule a visit" at bounding box center [608, 235] width 91 height 19
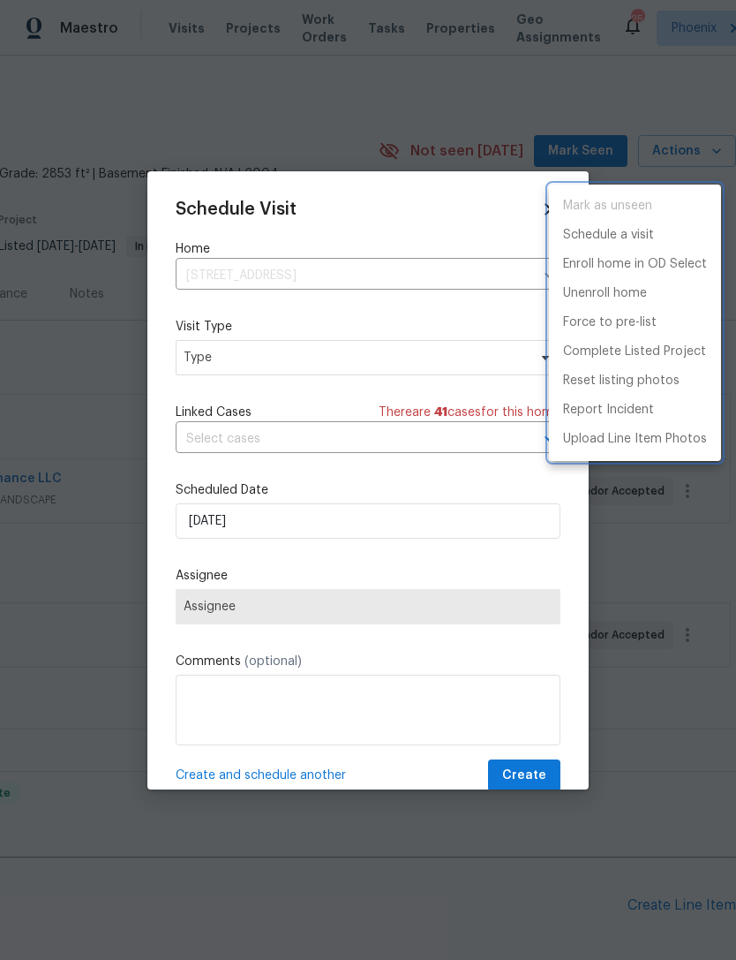
click at [279, 348] on div at bounding box center [368, 480] width 736 height 960
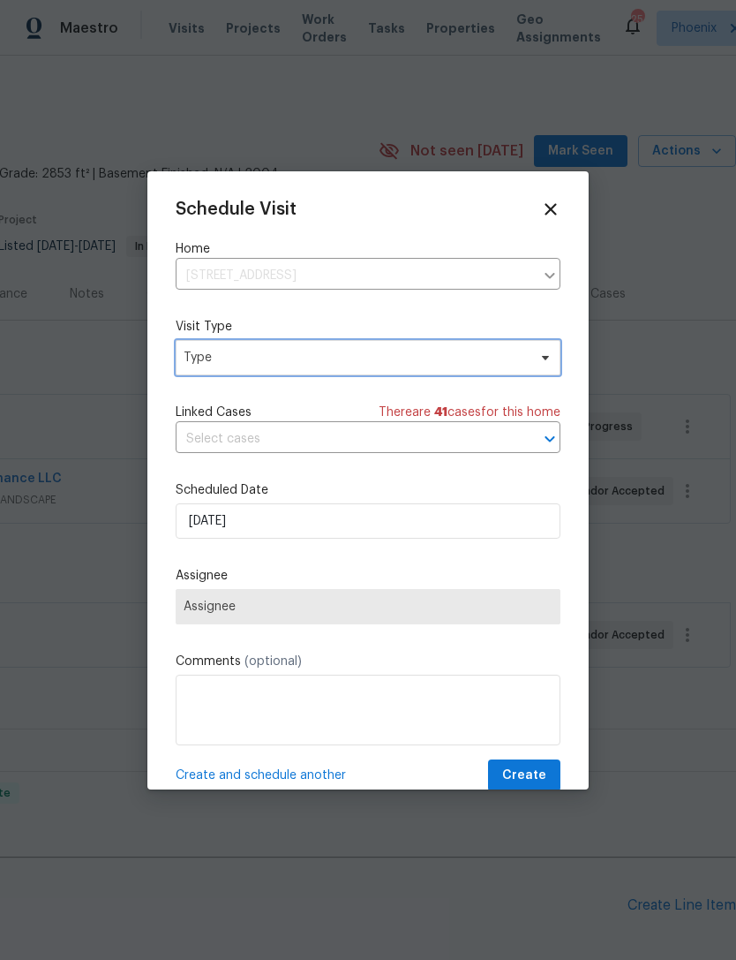
click at [272, 373] on span "Type" at bounding box center [368, 357] width 385 height 35
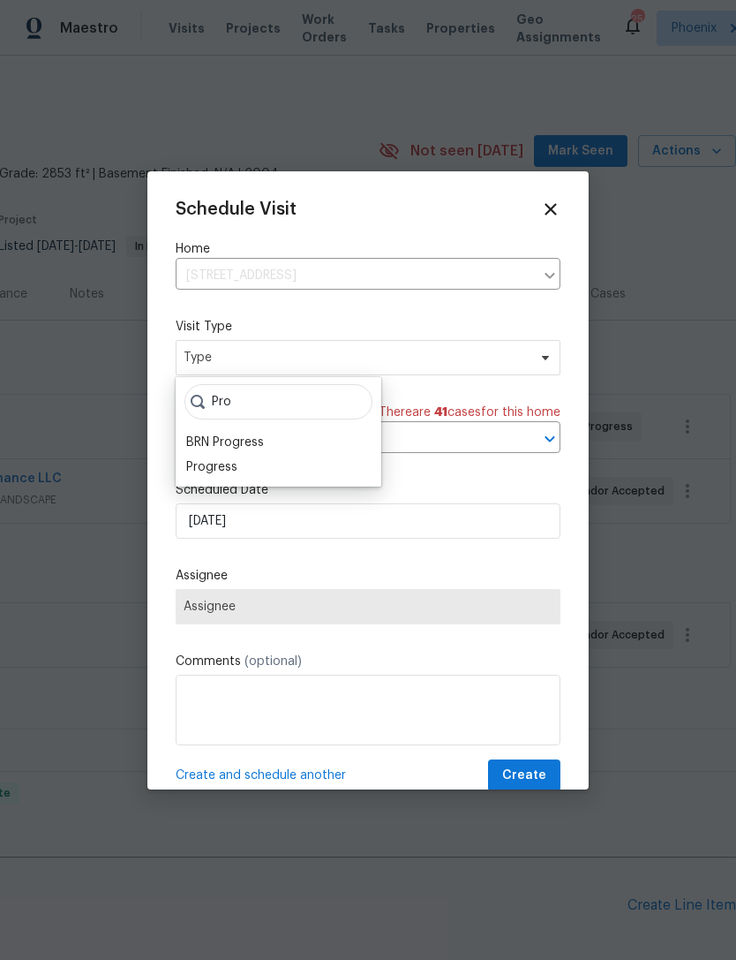
type input "Pro"
click at [222, 474] on div "Progress" at bounding box center [211, 467] width 51 height 18
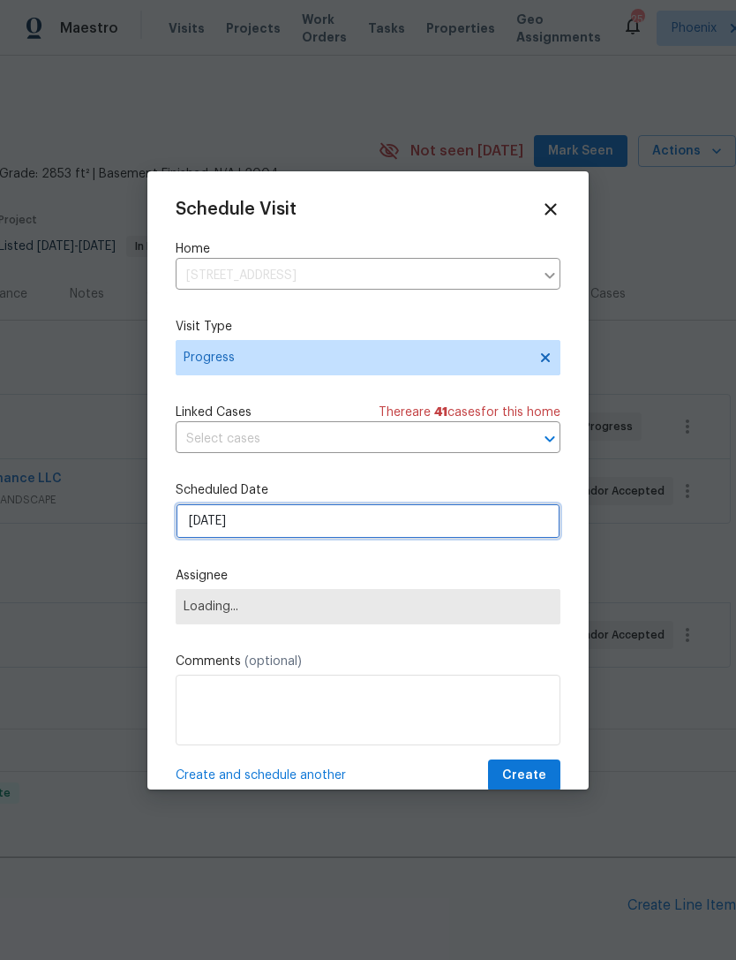
click at [282, 520] on input "[DATE]" at bounding box center [368, 520] width 385 height 35
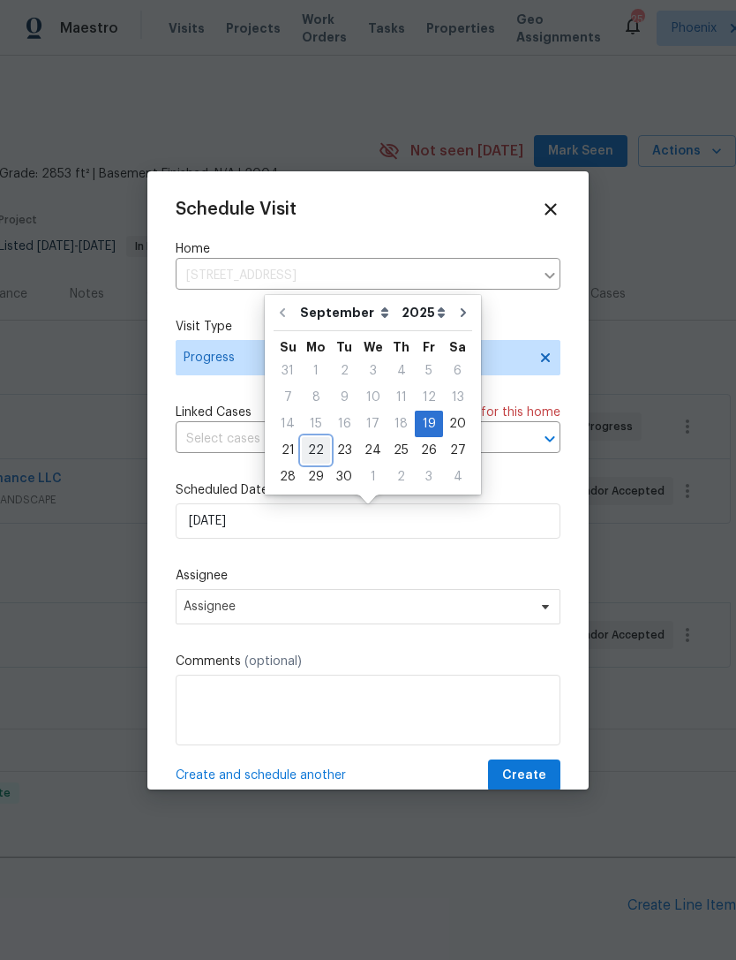
click at [314, 447] on div "22" at bounding box center [316, 450] width 28 height 25
type input "9/22/2025"
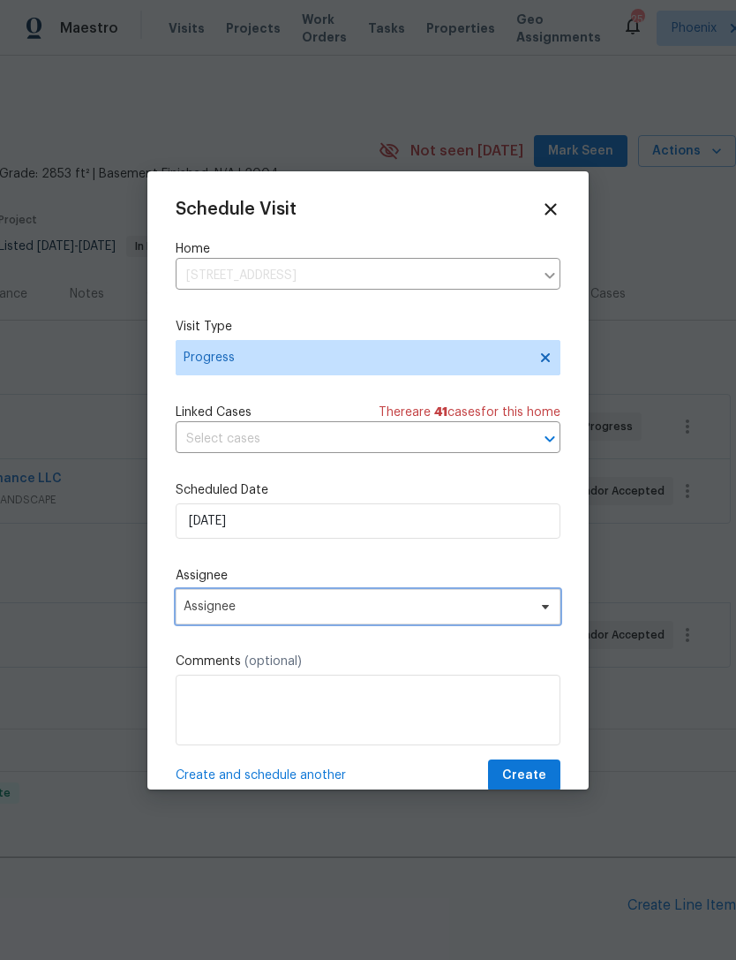
click at [320, 603] on span "Assignee" at bounding box center [357, 607] width 346 height 14
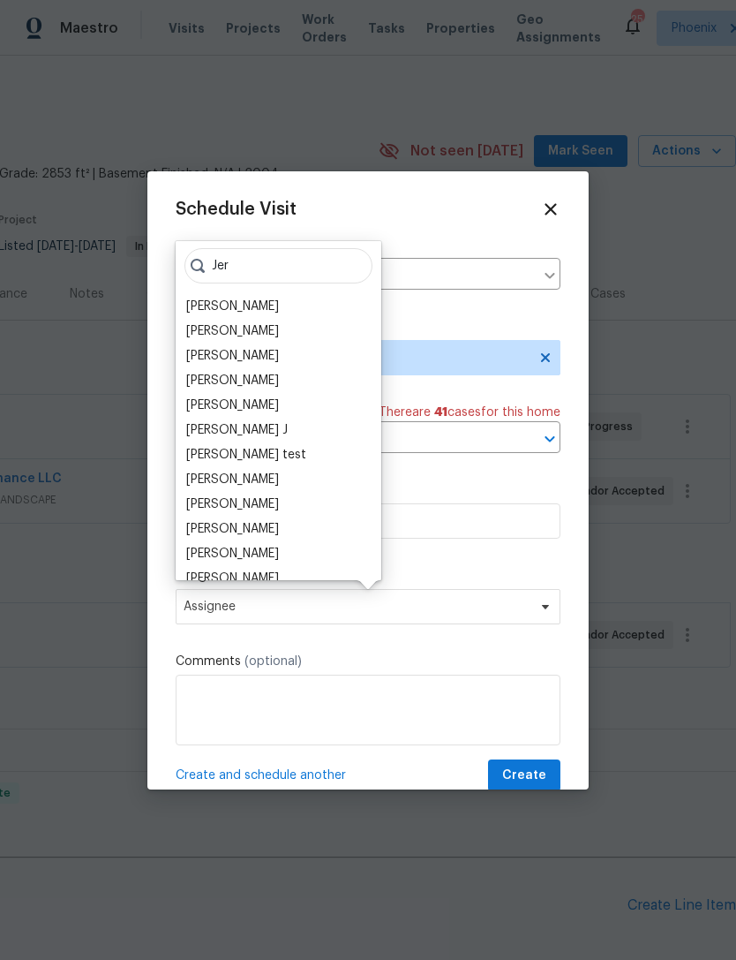
type input "Jer"
click at [240, 408] on div "[PERSON_NAME]" at bounding box center [232, 405] width 93 height 18
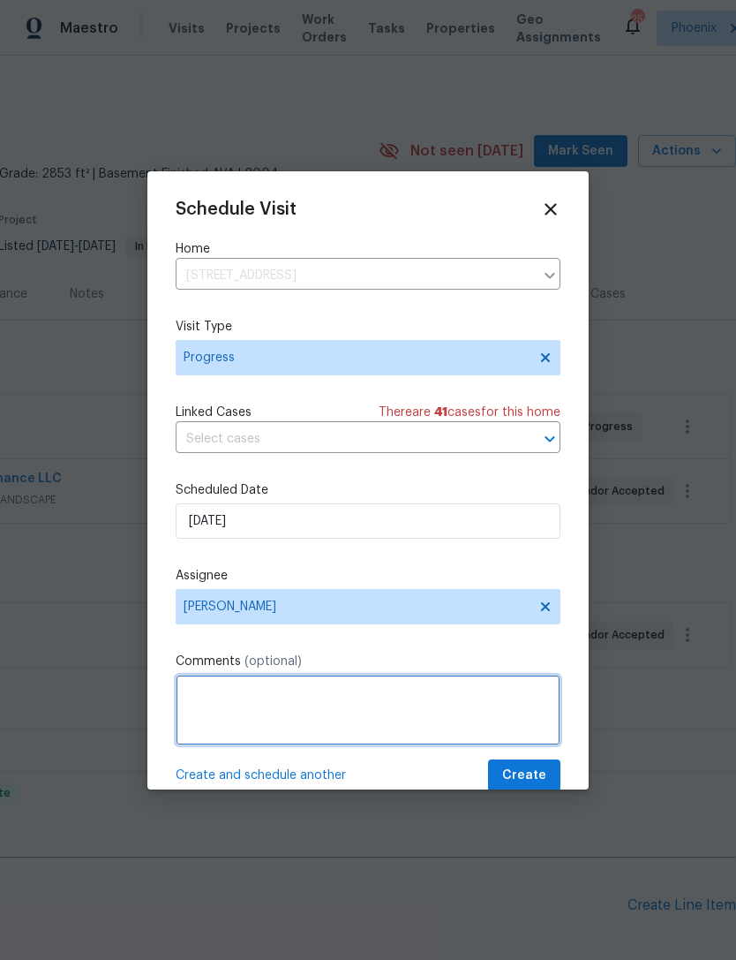
click at [287, 706] on textarea at bounding box center [368, 710] width 385 height 71
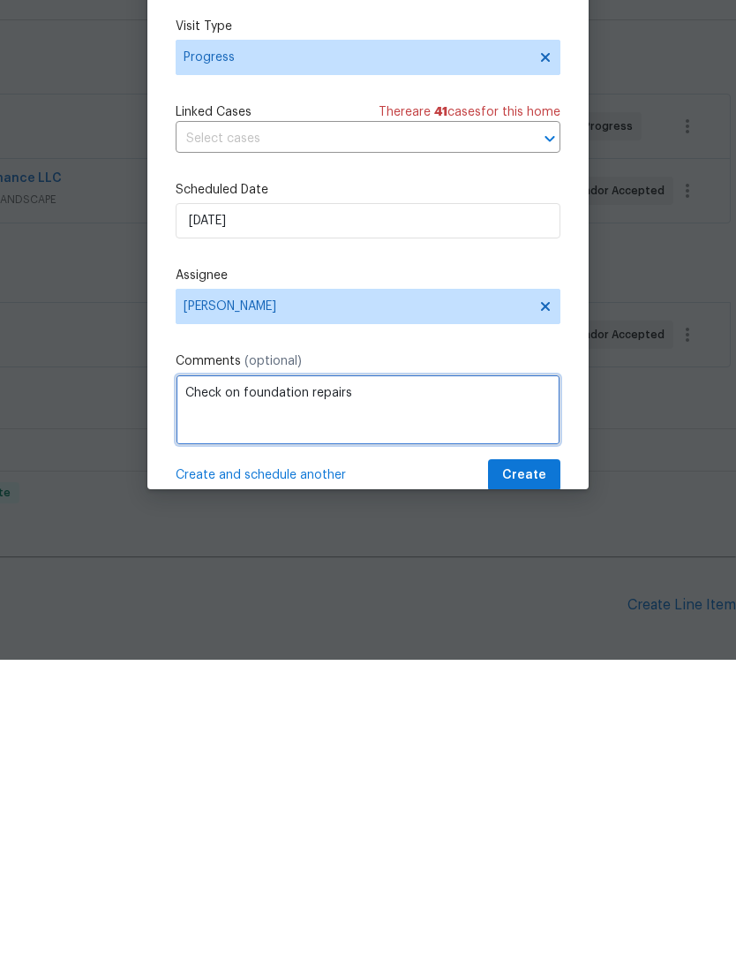
type textarea "Check on foundation repairs"
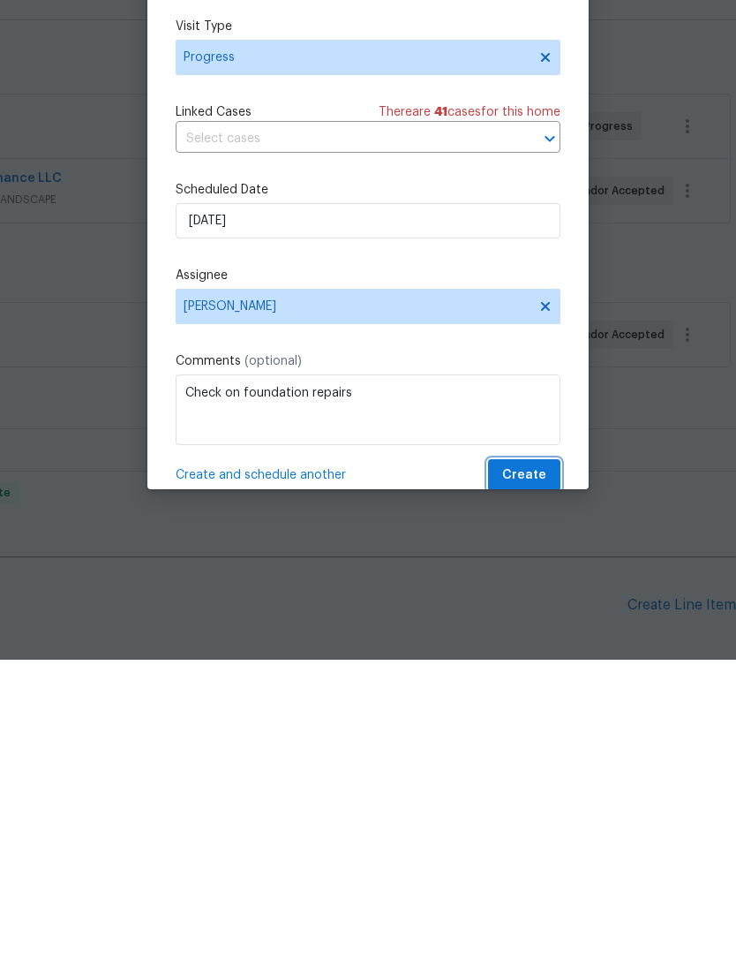
click at [531, 765] on span "Create" at bounding box center [524, 776] width 44 height 22
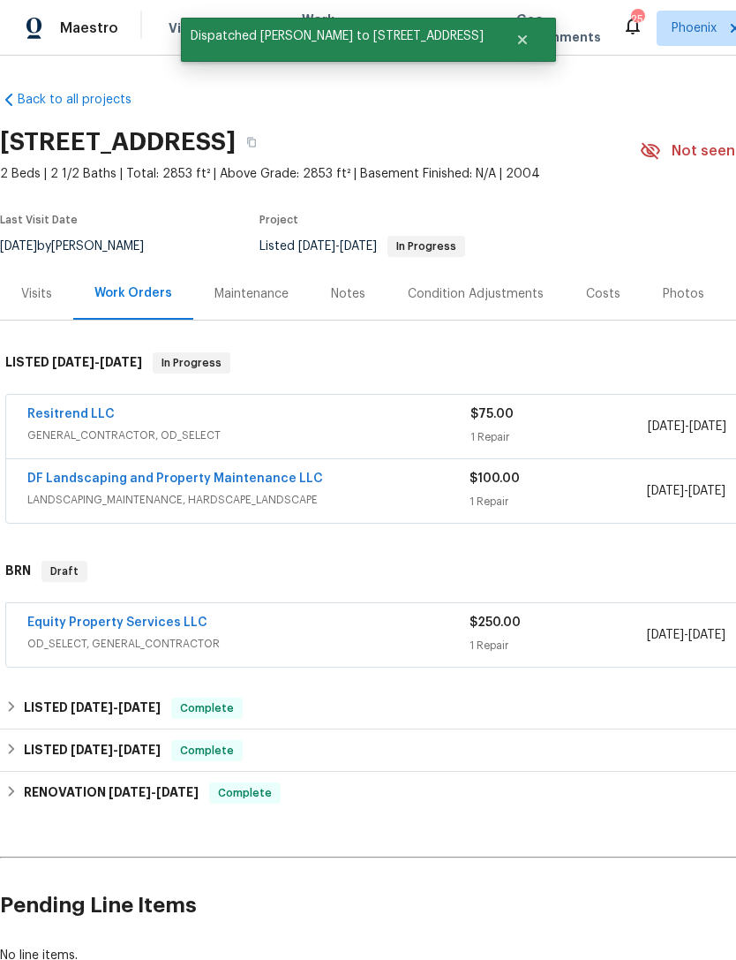
scroll to position [0, 0]
click at [260, 472] on link "DF Landscaping and Property Maintenance LLC" at bounding box center [175, 478] width 296 height 12
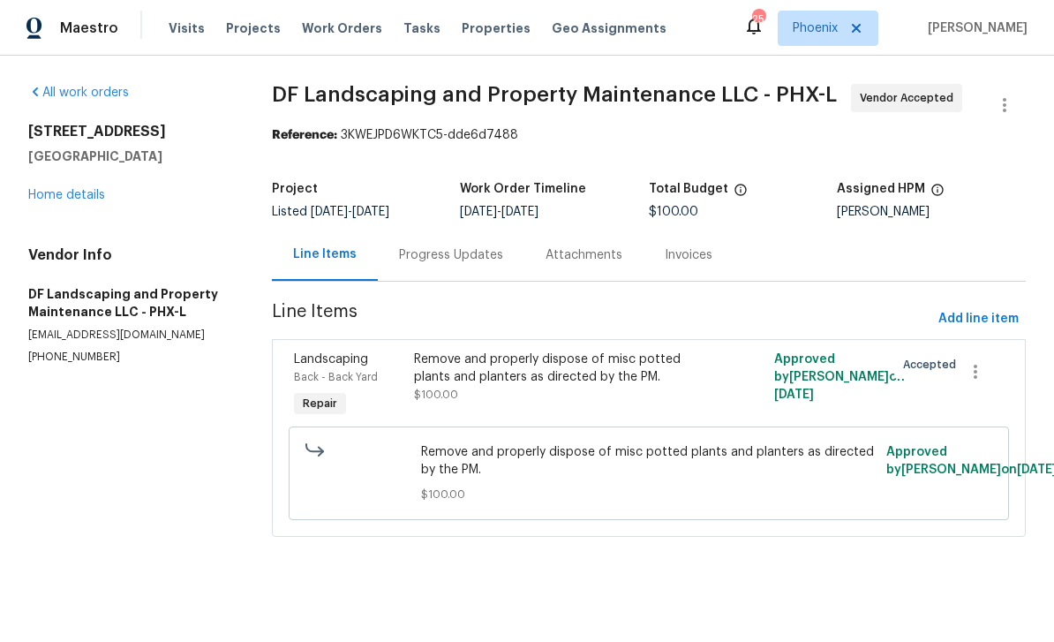
click at [404, 586] on html "Maestro Visits Projects Work Orders Tasks Properties Geo Assignments 25 Phoenix…" at bounding box center [527, 293] width 1054 height 586
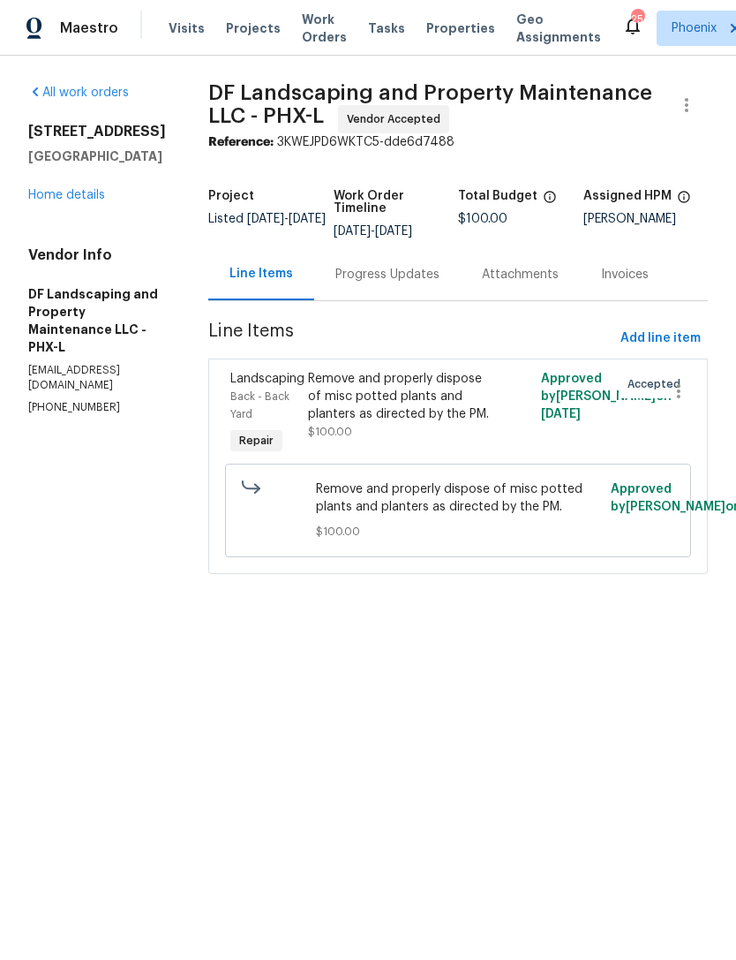
click at [474, 423] on div "Remove and properly dispose of misc potted plants and planters as directed by t…" at bounding box center [400, 396] width 184 height 53
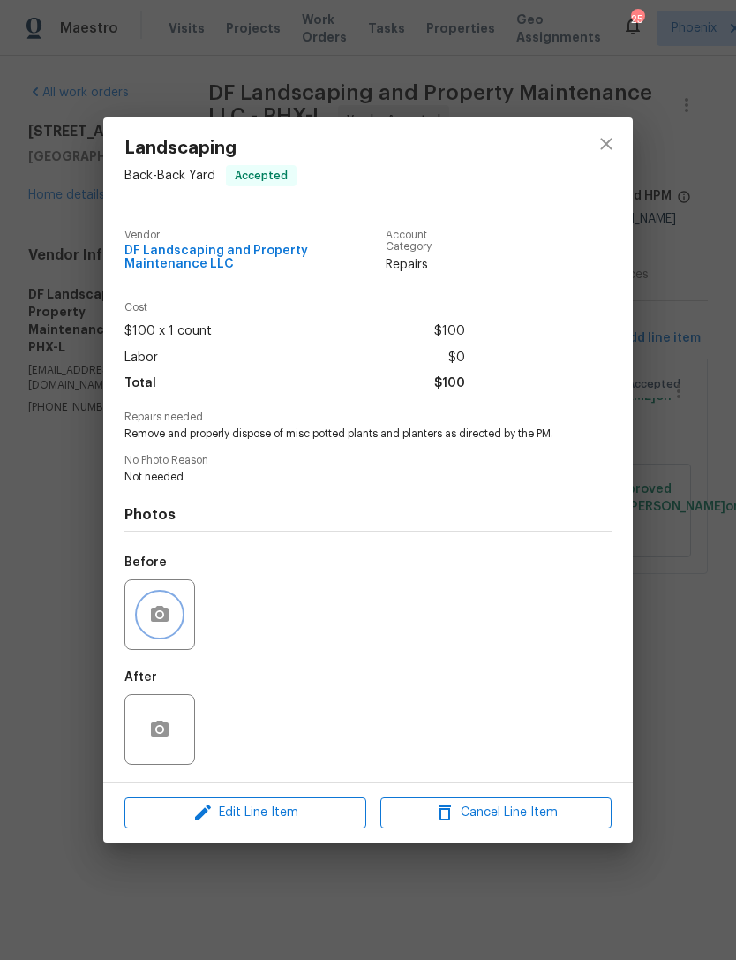
click at [174, 602] on button "button" at bounding box center [160, 614] width 42 height 42
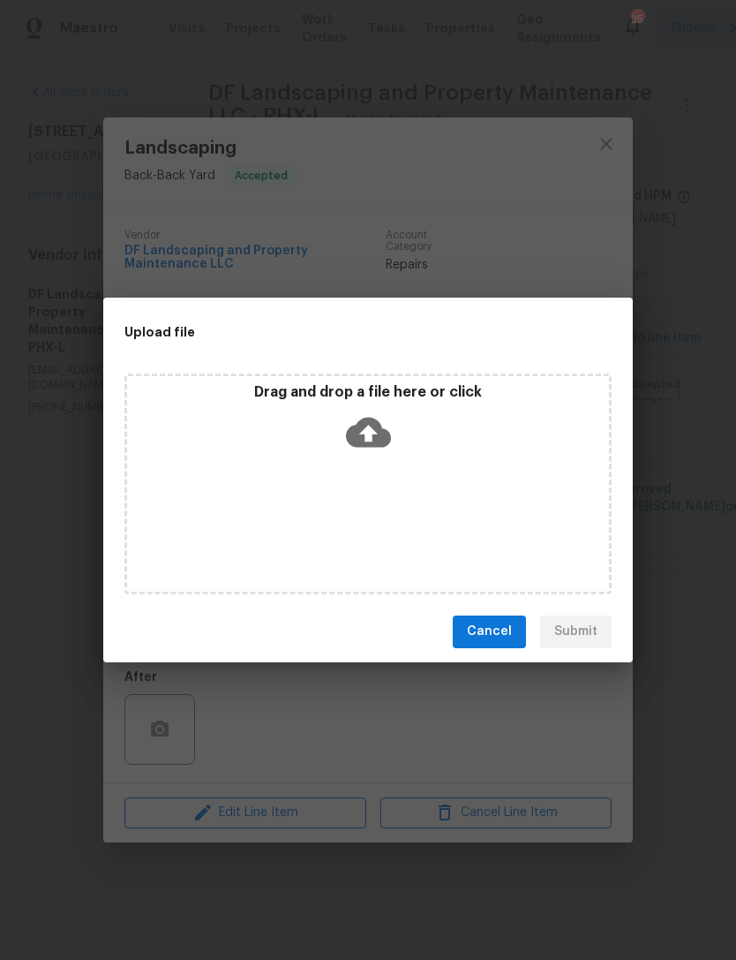
click at [441, 948] on div "Upload file Drag and drop a file here or click Cancel Submit" at bounding box center [368, 480] width 736 height 960
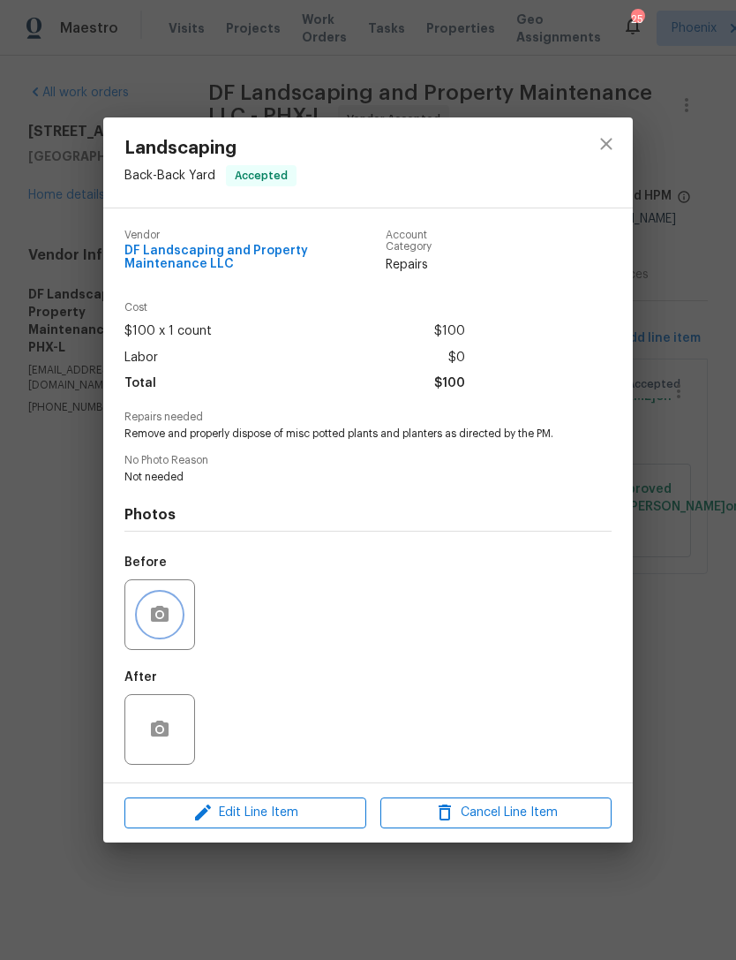
click at [175, 631] on button "button" at bounding box center [160, 614] width 42 height 42
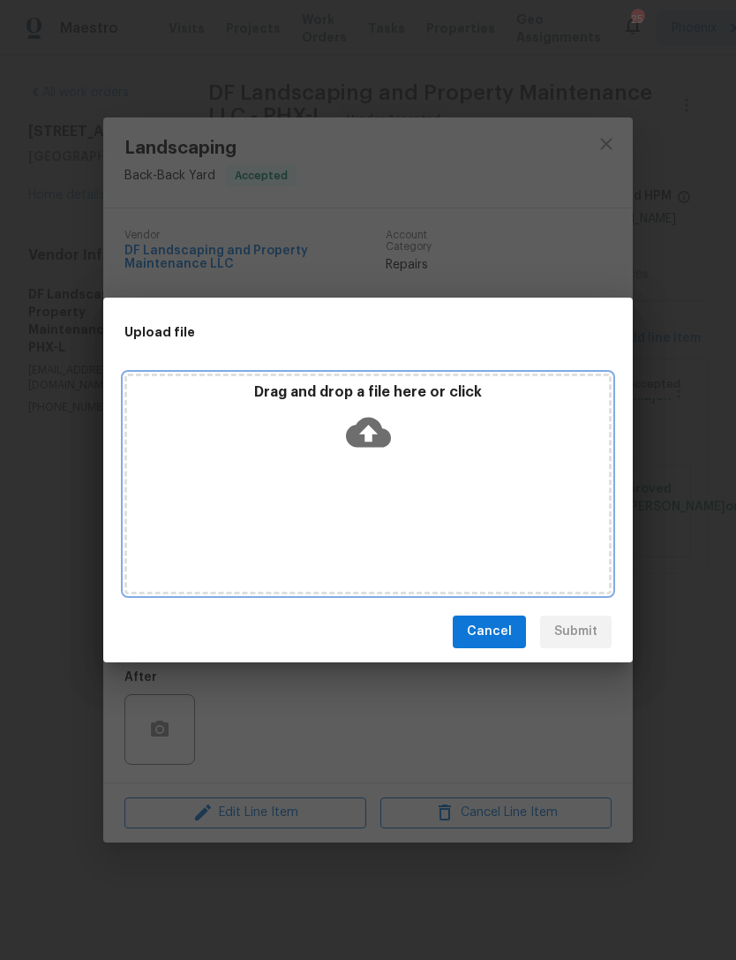
click at [373, 399] on p "Drag and drop a file here or click" at bounding box center [368, 392] width 482 height 19
click at [373, 431] on icon at bounding box center [368, 432] width 45 height 45
